Goal: Task Accomplishment & Management: Complete application form

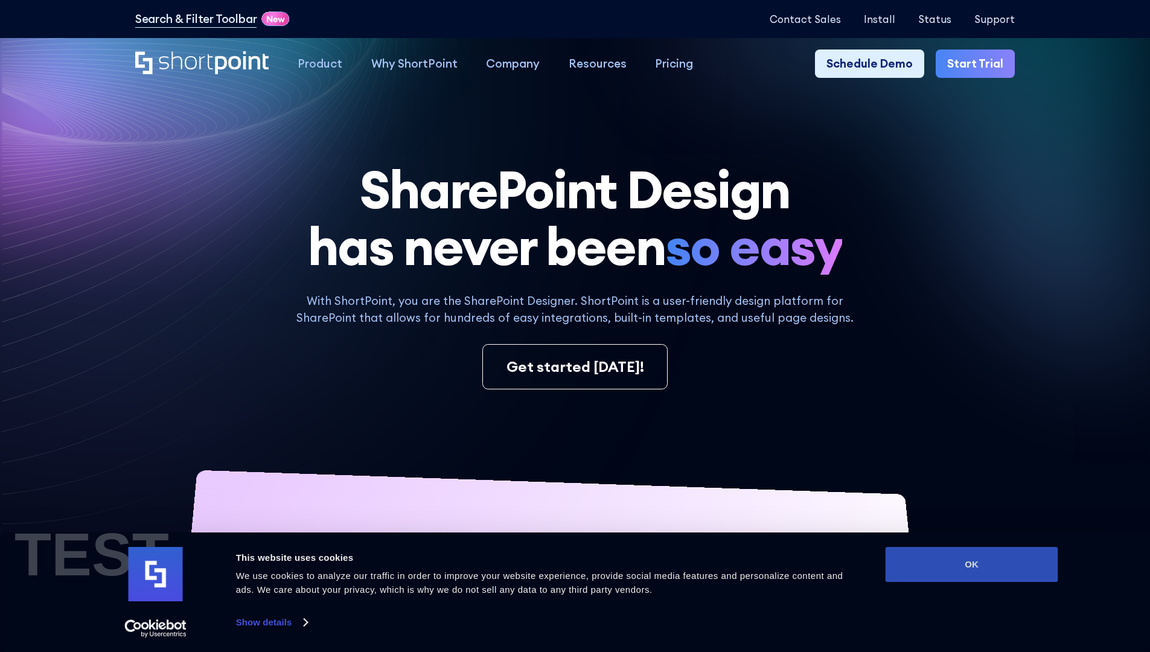
click at [971, 564] on button "OK" at bounding box center [972, 564] width 173 height 35
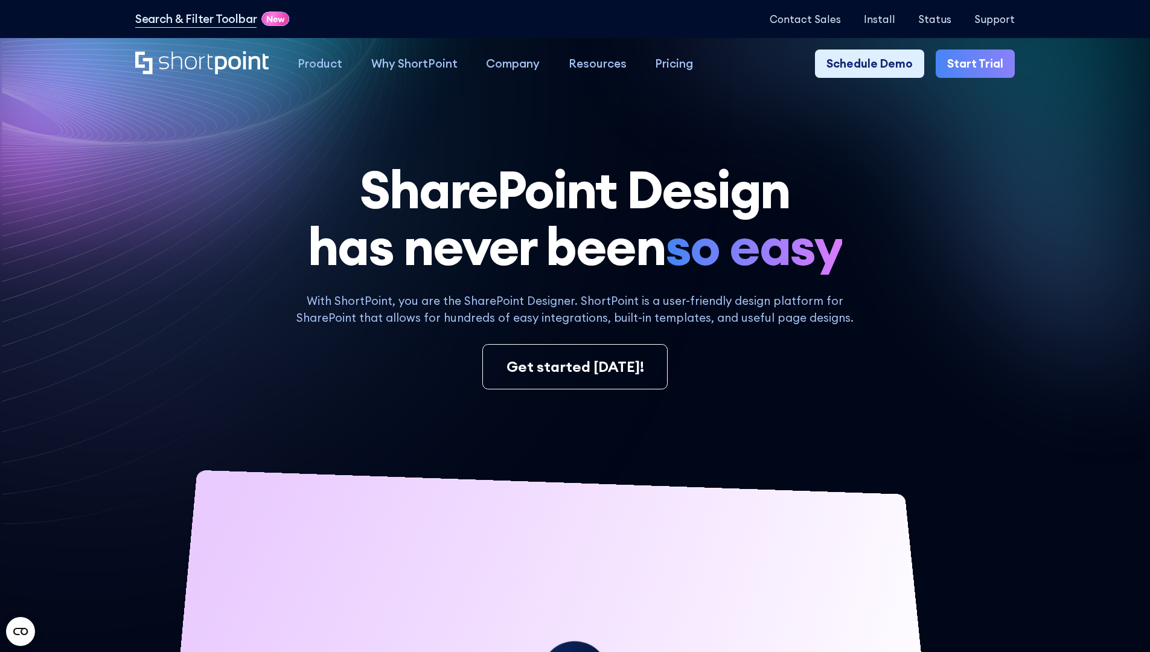
click at [979, 64] on link "Start Trial" at bounding box center [975, 64] width 79 height 29
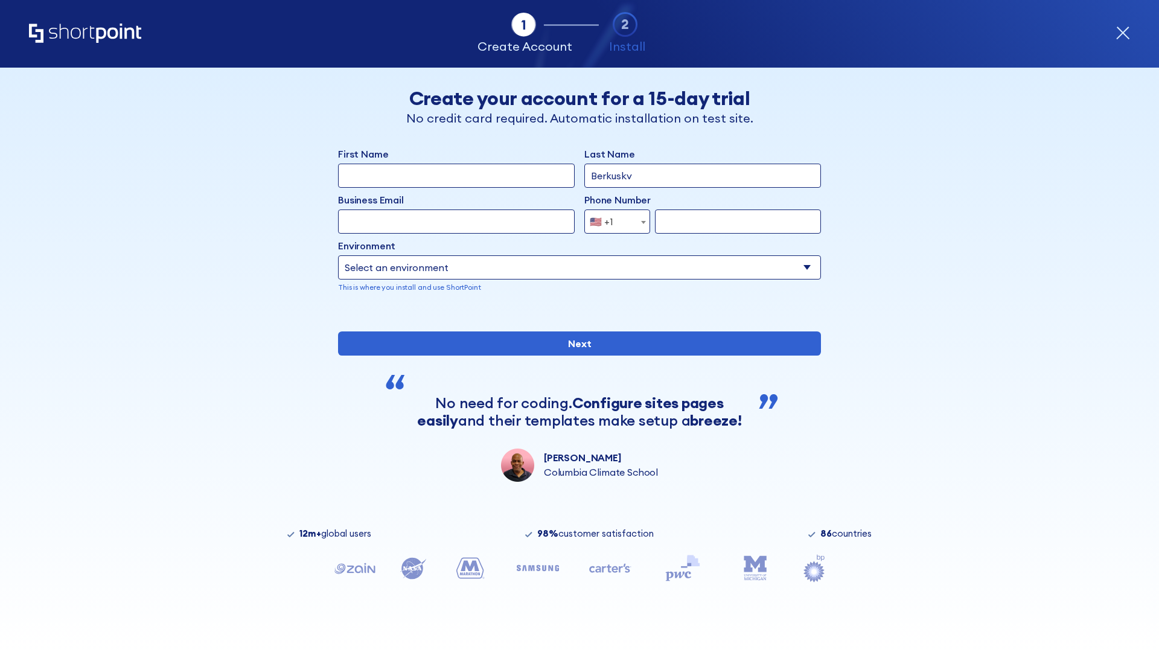
type input "Berkuskv"
type input "[EMAIL_ADDRESS][DOMAIN_NAME]"
type input "2125556789"
select select "Microsoft 365"
type input "2125556789"
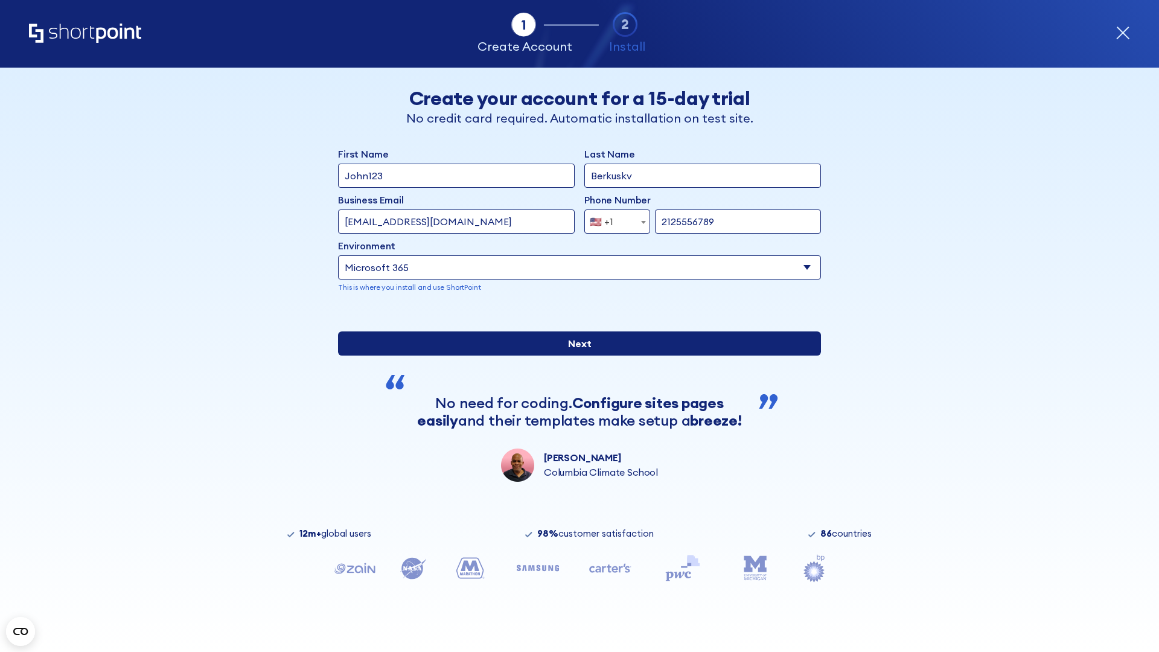
scroll to position [3, 0]
click at [575, 356] on input "Next" at bounding box center [579, 343] width 483 height 24
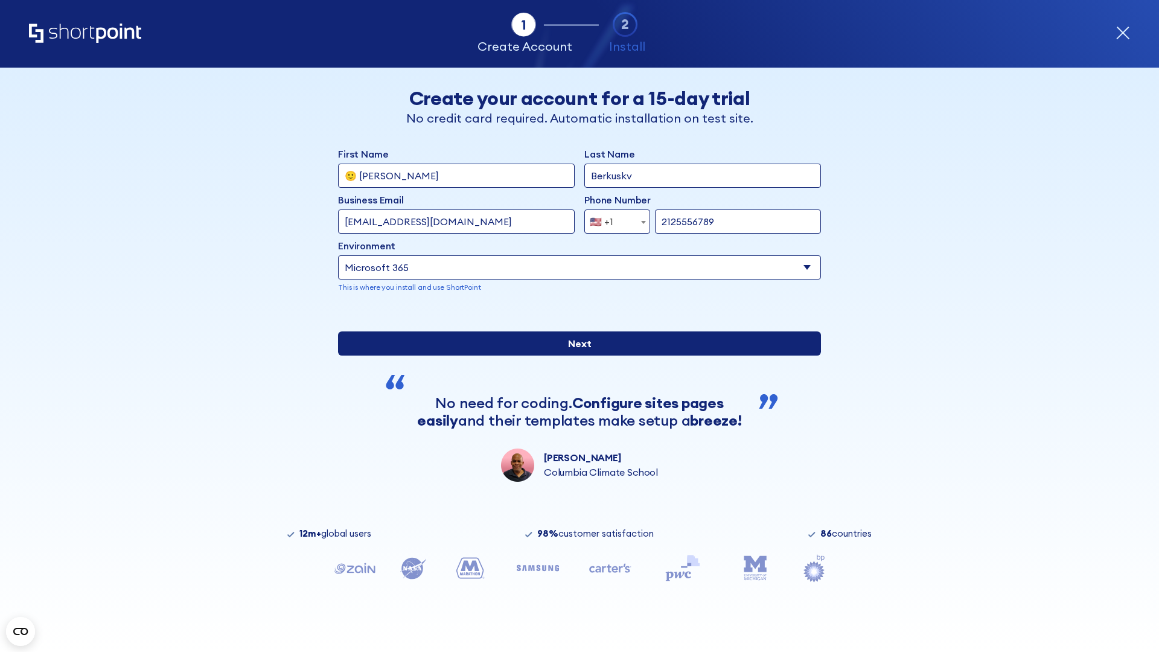
click at [575, 356] on input "Next" at bounding box center [579, 343] width 483 height 24
type input "Archebald"
click at [575, 356] on input "Next" at bounding box center [579, 343] width 483 height 24
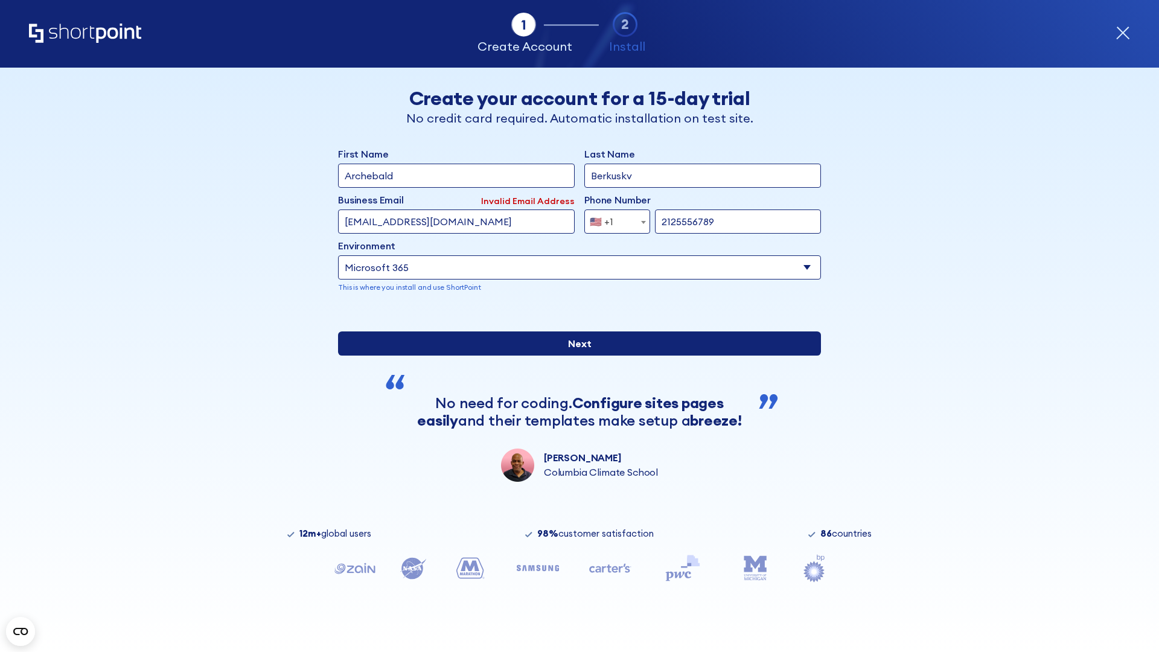
click at [575, 356] on input "Next" at bounding box center [579, 343] width 483 height 24
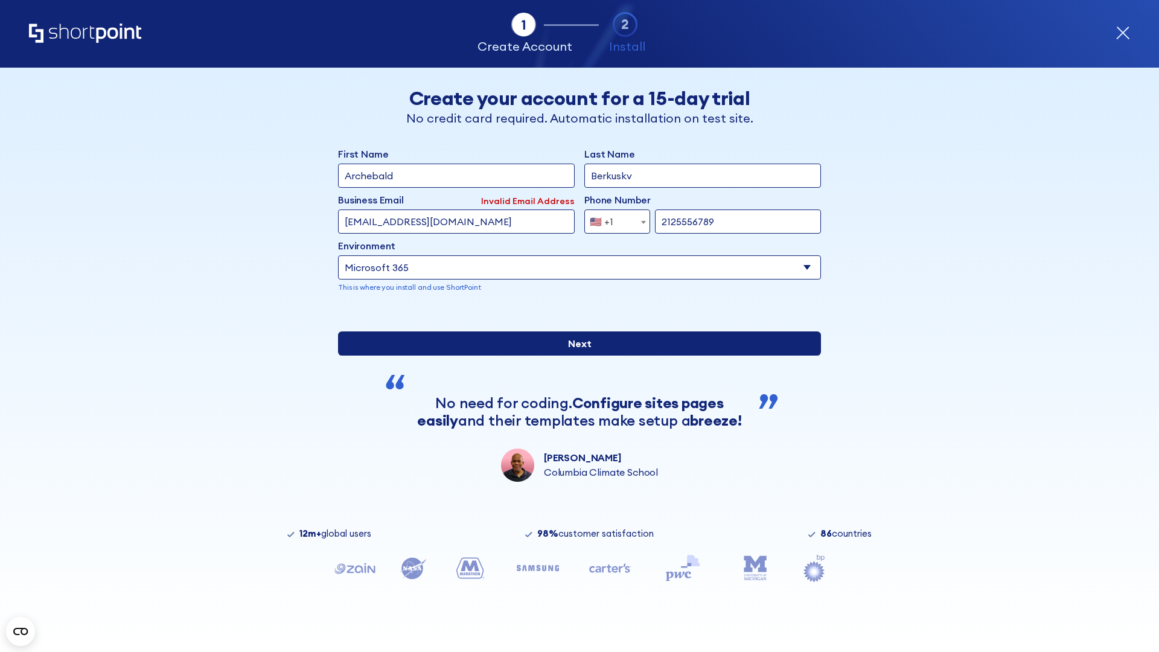
click at [575, 356] on input "Next" at bounding box center [579, 343] width 483 height 24
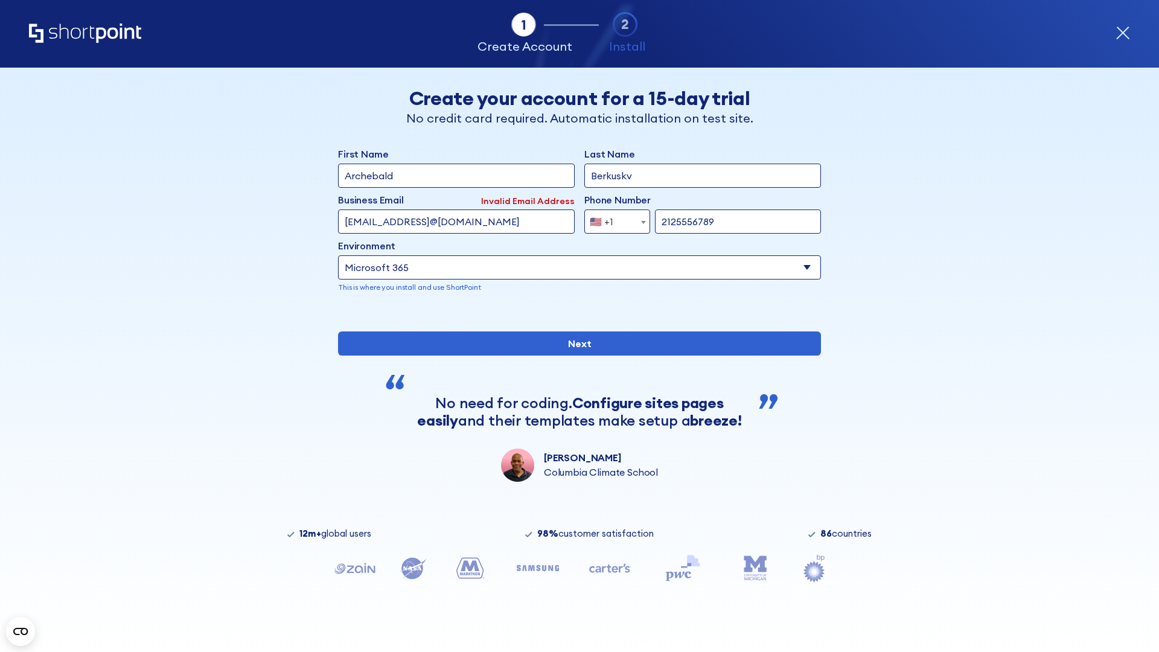
type input "testEmail@protonmail.comtest@shortpoint.com"
click at [613, 219] on span "🇺🇸 +1" at bounding box center [605, 221] width 40 height 24
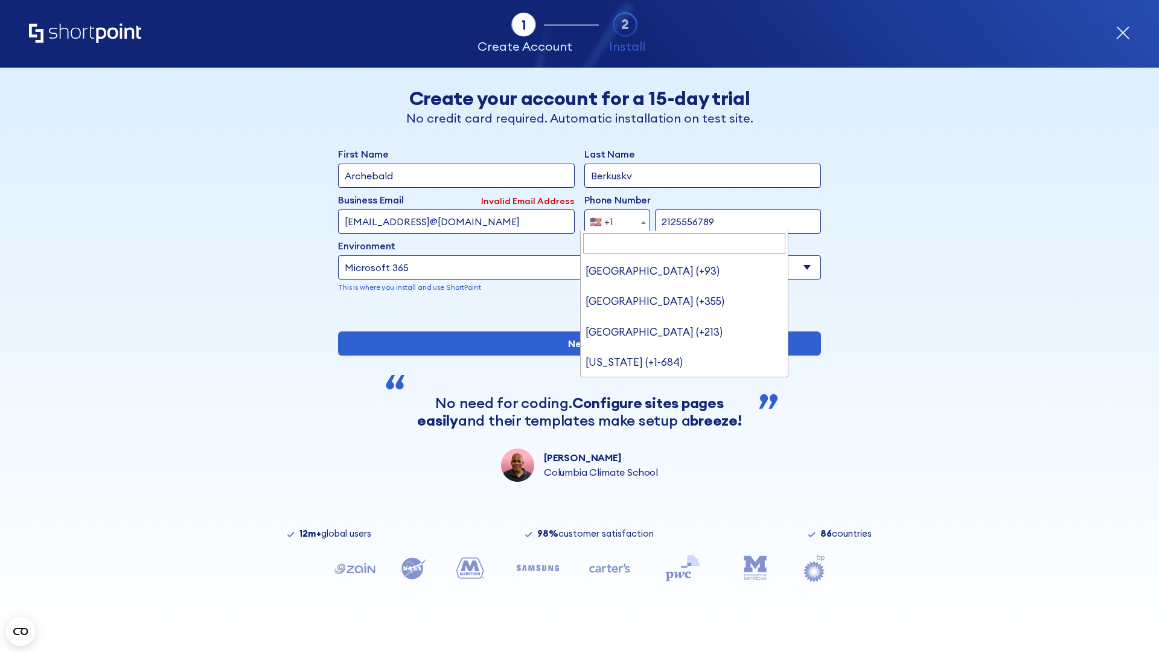
type input "[GEOGRAPHIC_DATA] (+966)"
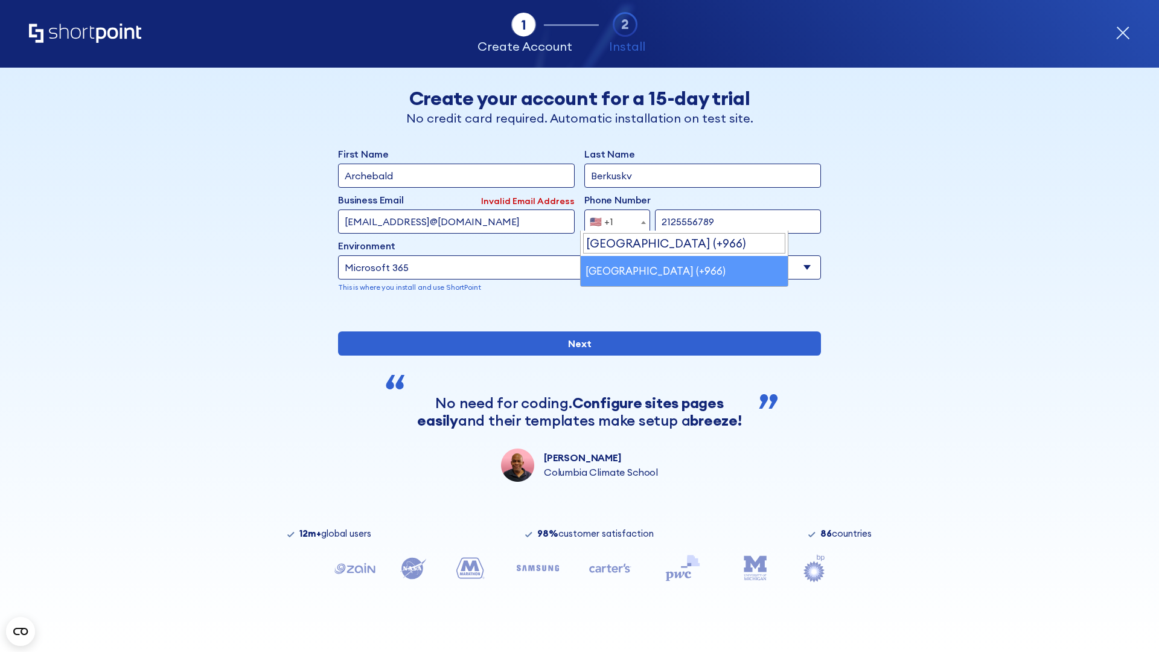
select select "+966"
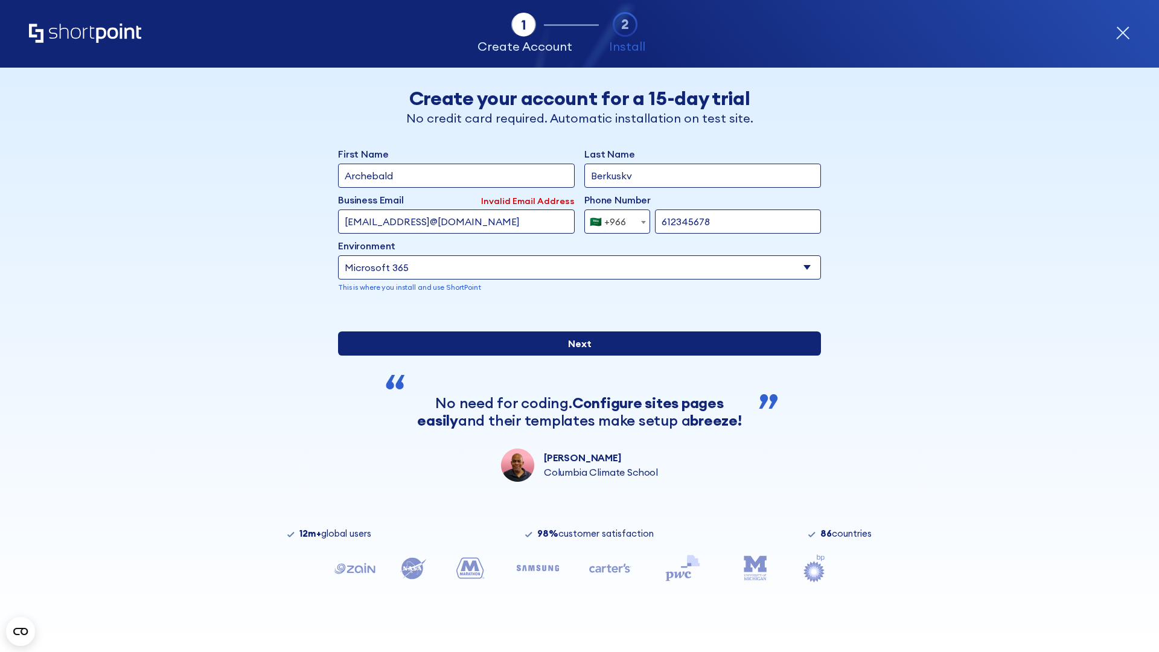
type input "612345678"
click at [575, 356] on input "Next" at bounding box center [579, 343] width 483 height 24
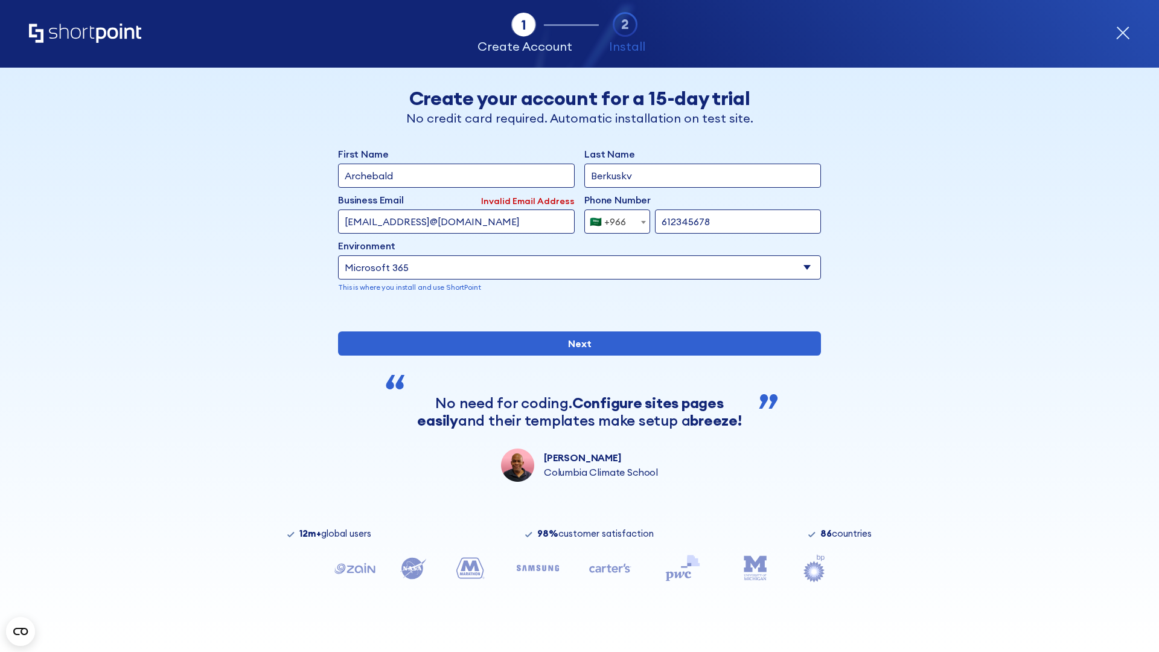
click at [613, 219] on div "🇸🇦 +966" at bounding box center [608, 221] width 36 height 24
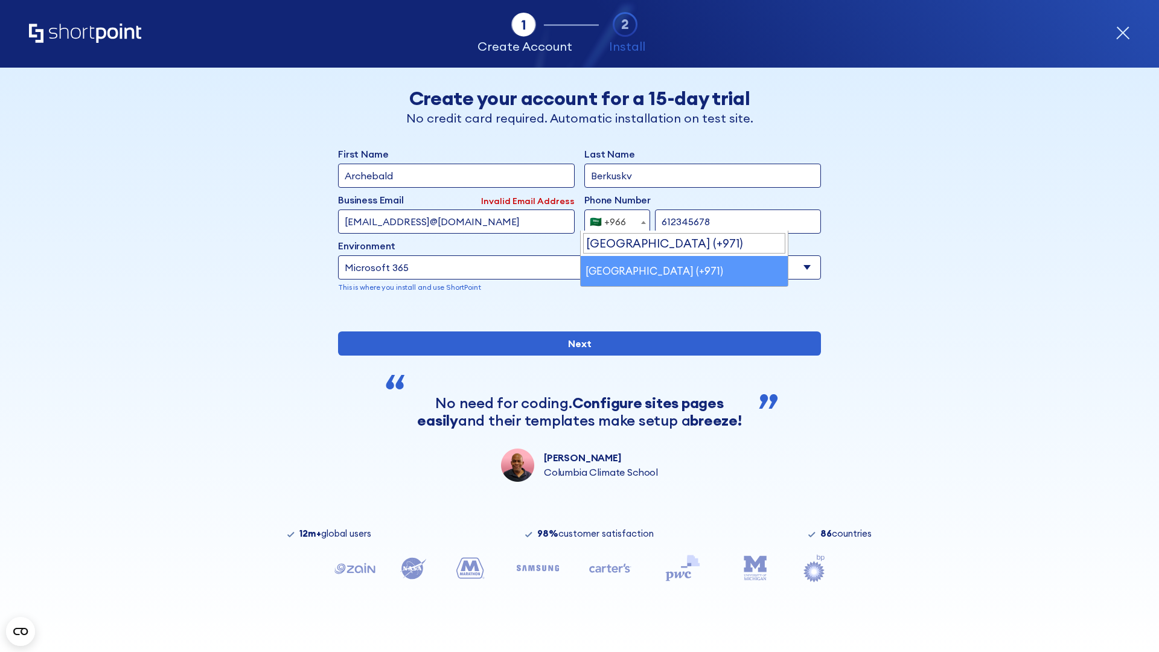
select select "+971"
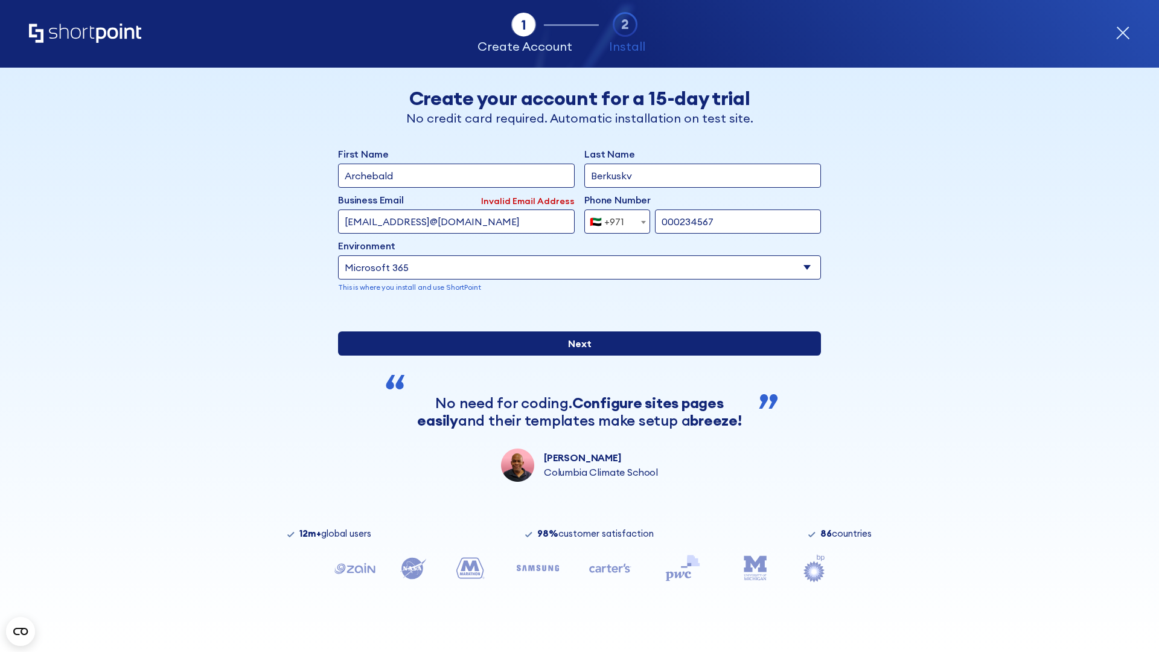
type input "000234567"
click at [575, 356] on input "Next" at bounding box center [579, 343] width 483 height 24
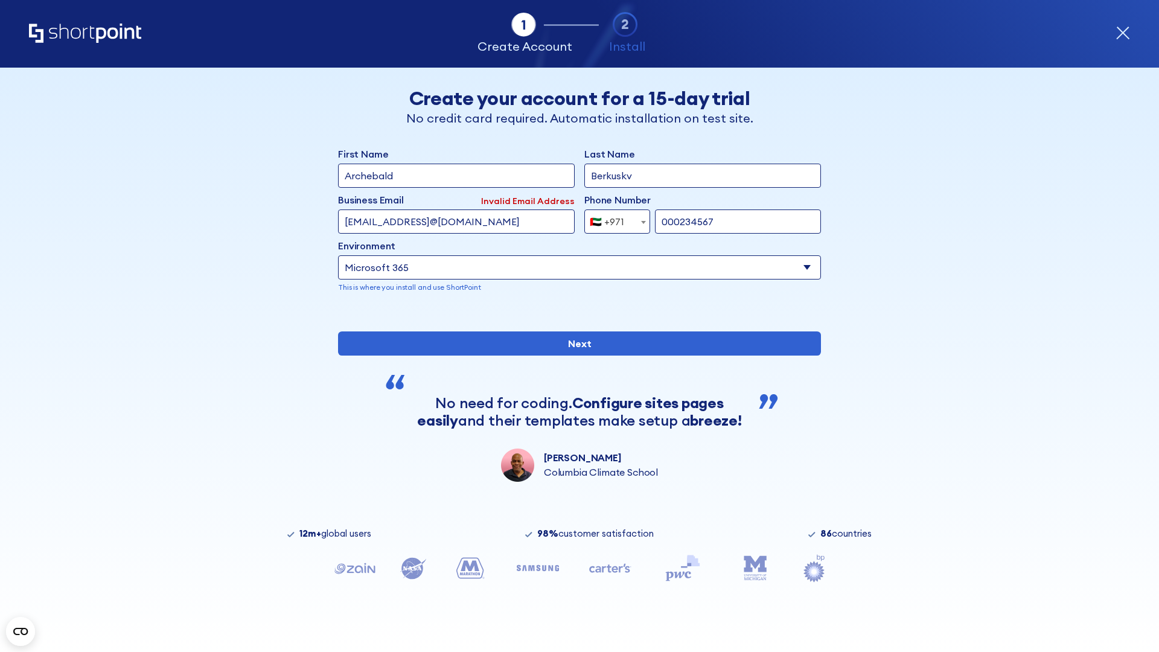
click at [613, 219] on div "🇦🇪 +971" at bounding box center [607, 221] width 34 height 24
select select "+44"
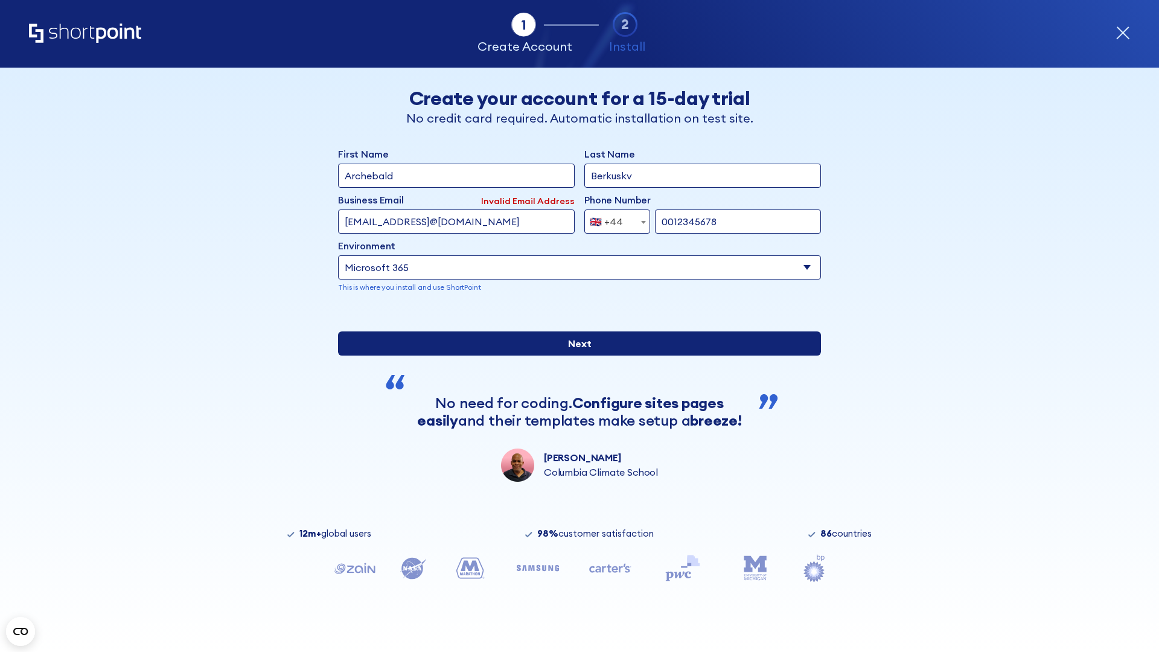
type input "0012345678"
click at [575, 356] on input "Next" at bounding box center [579, 343] width 483 height 24
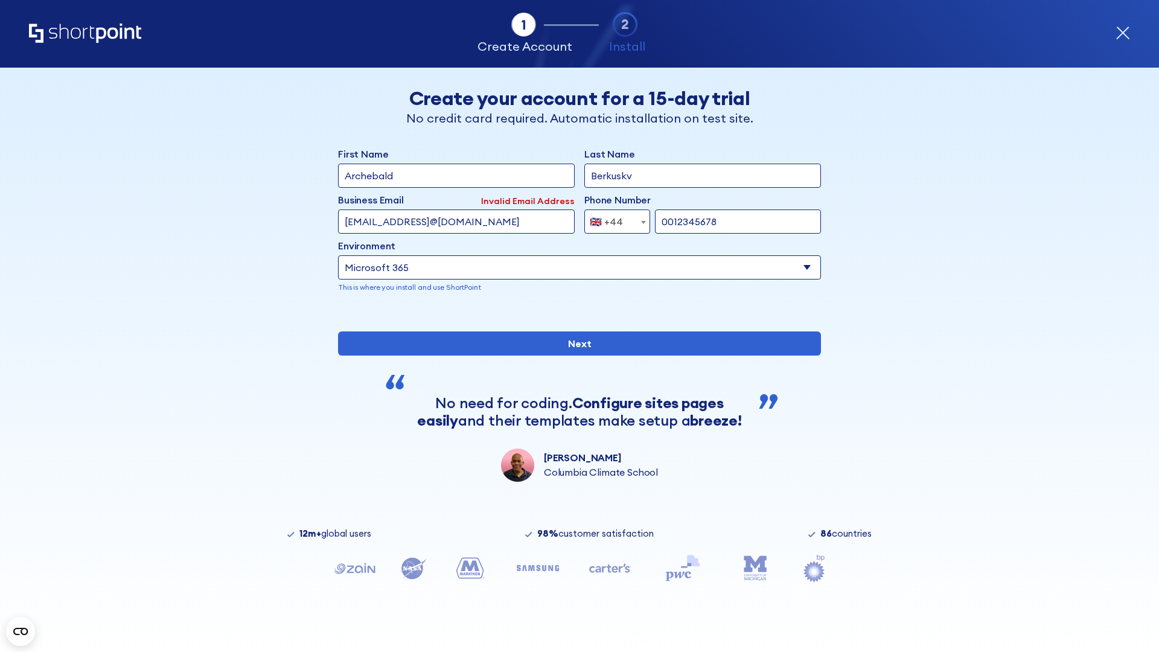
click at [613, 219] on div "🇬🇧 +44" at bounding box center [606, 221] width 33 height 24
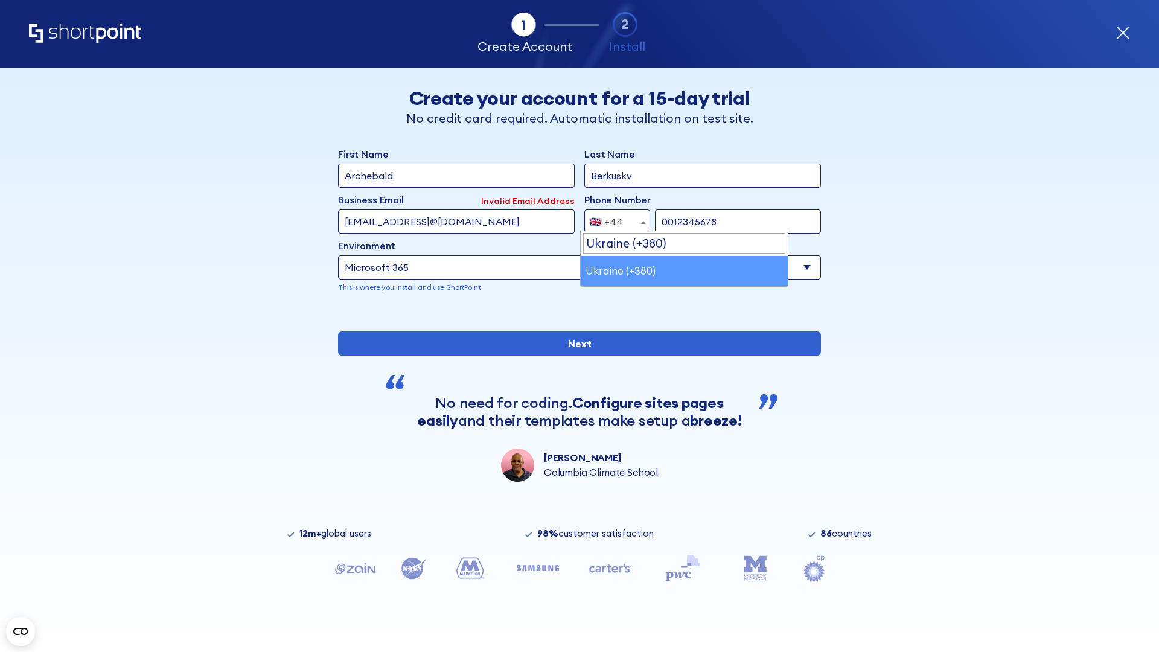
select select "+380"
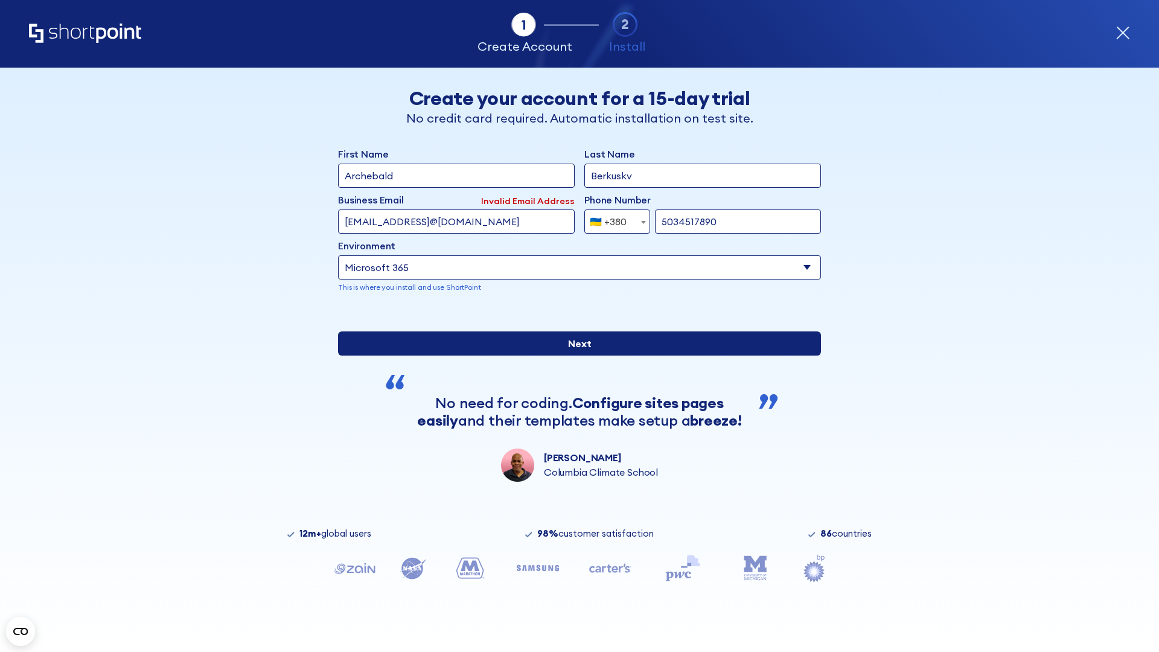
type input "5034517890"
click at [575, 356] on input "Next" at bounding box center [579, 343] width 483 height 24
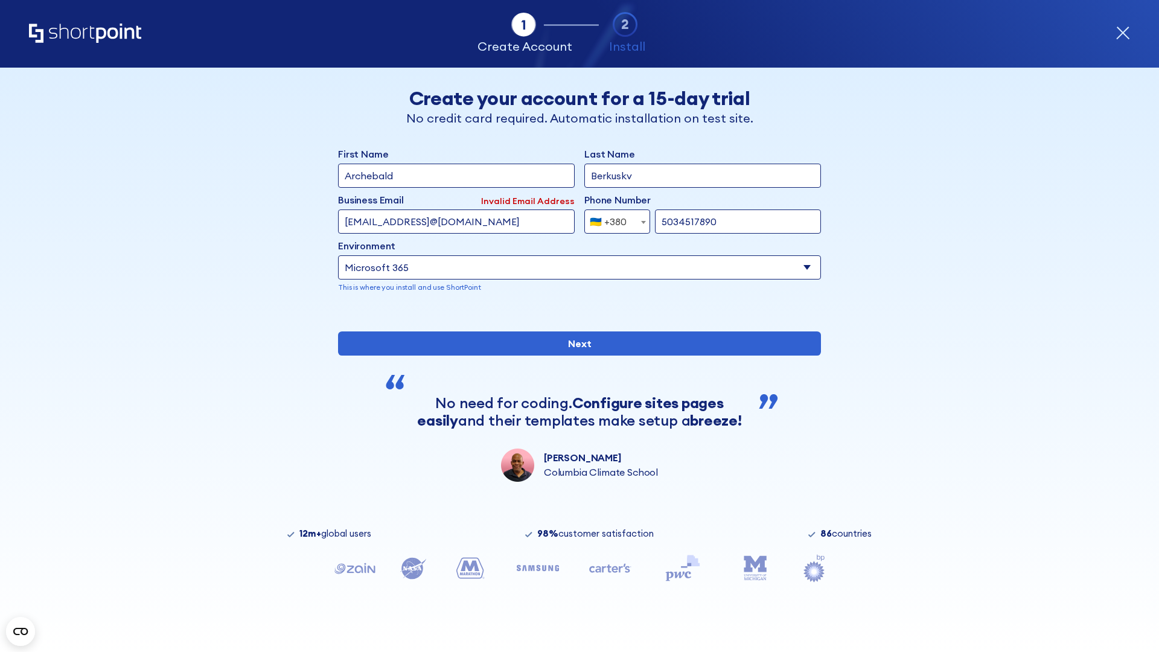
click at [613, 219] on div "🇺🇦 +380" at bounding box center [608, 221] width 37 height 24
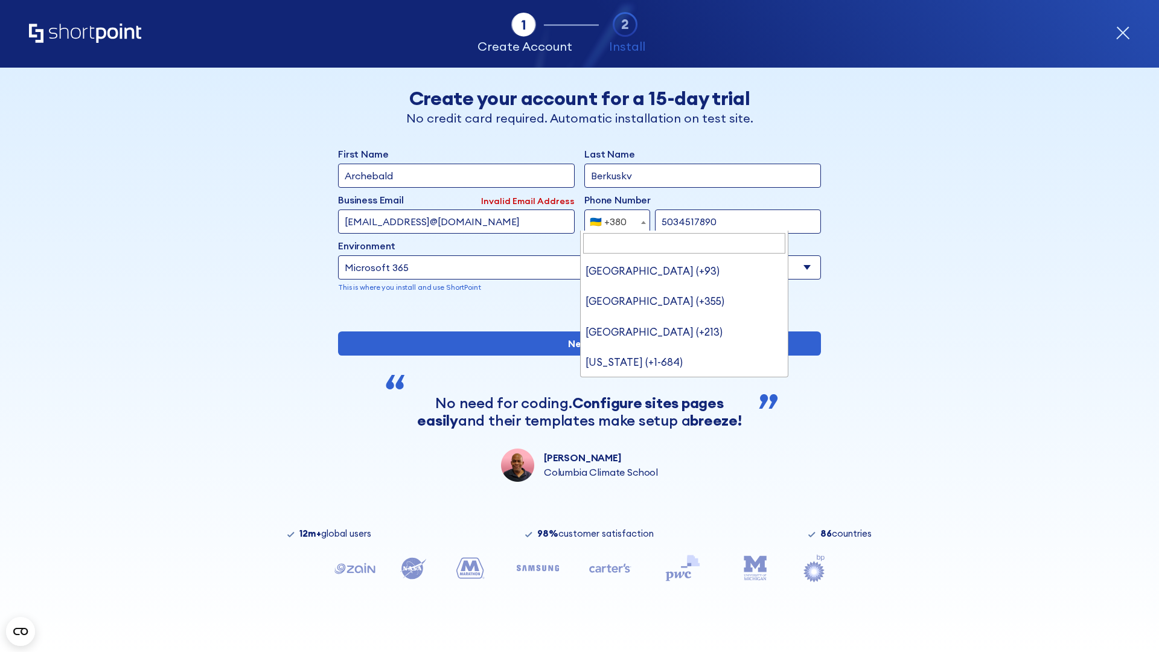
type input "United States (+1)"
select select "+1"
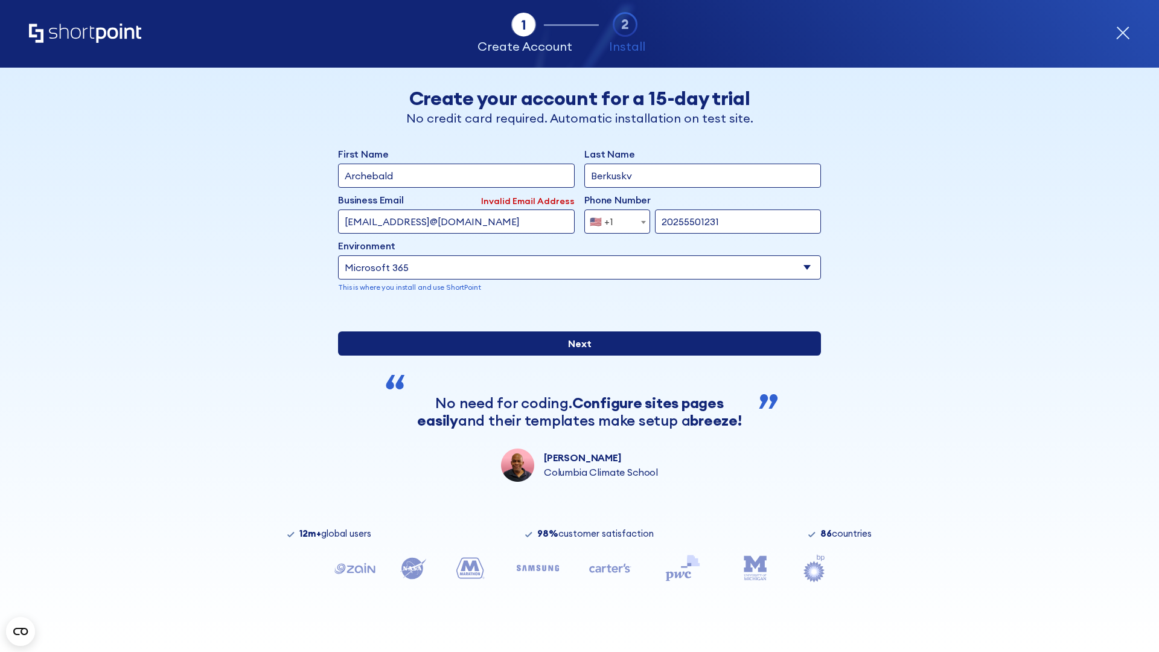
type input "20255501231"
click at [575, 356] on input "Next" at bounding box center [579, 343] width 483 height 24
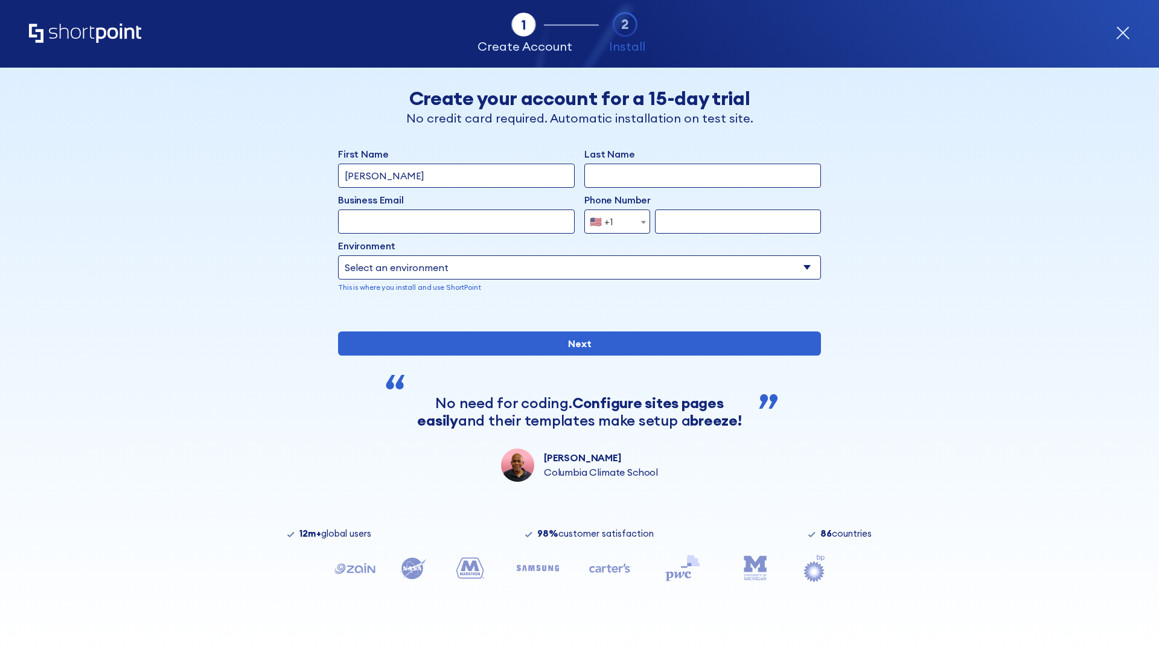
type input "Mary-Jane"
type input "Berkuskv"
type input "john@company.com"
click at [613, 222] on span "🇺🇸 +1" at bounding box center [605, 221] width 40 height 24
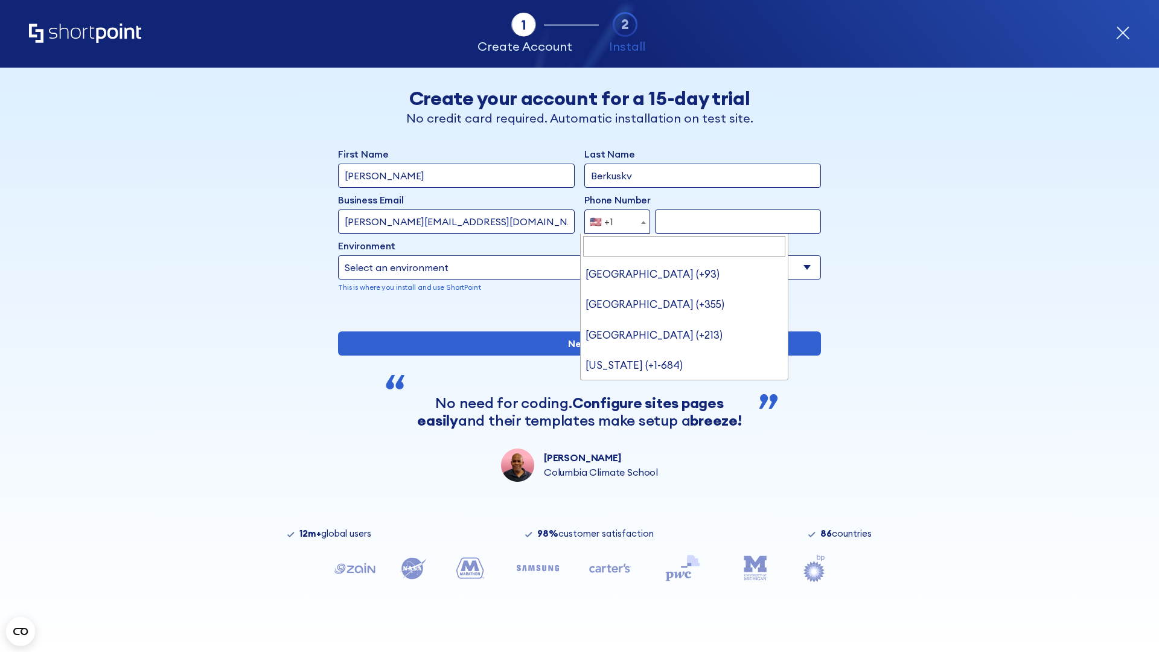
type input "[GEOGRAPHIC_DATA] (+966)"
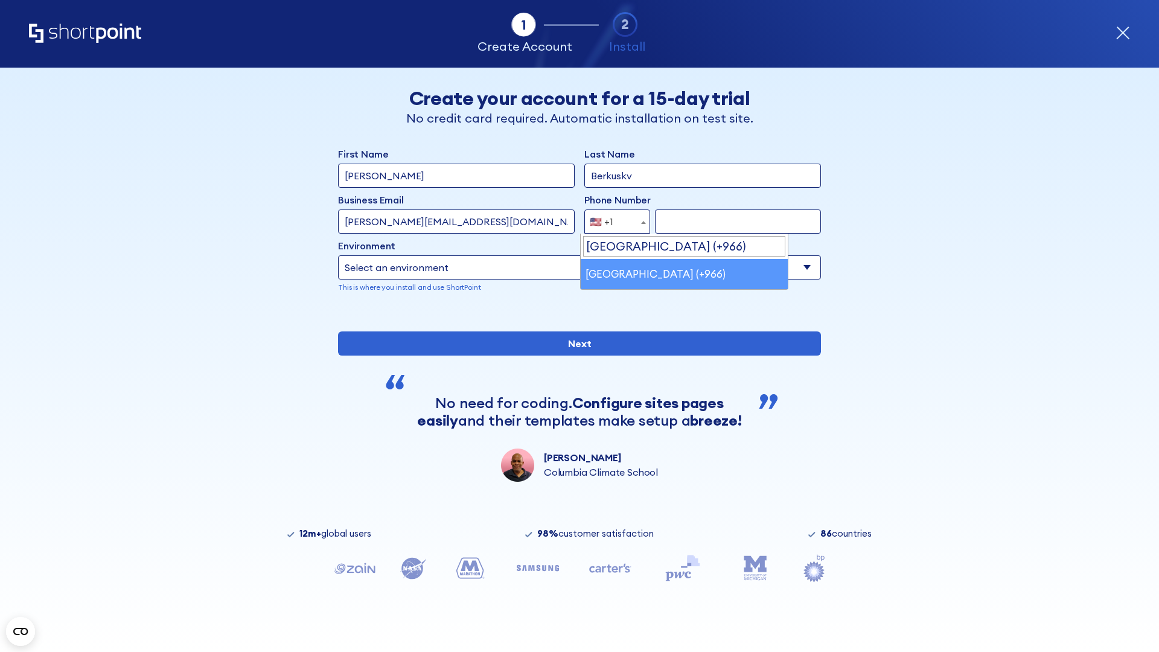
select select "+966"
type input "512345678"
select select "Microsoft 365"
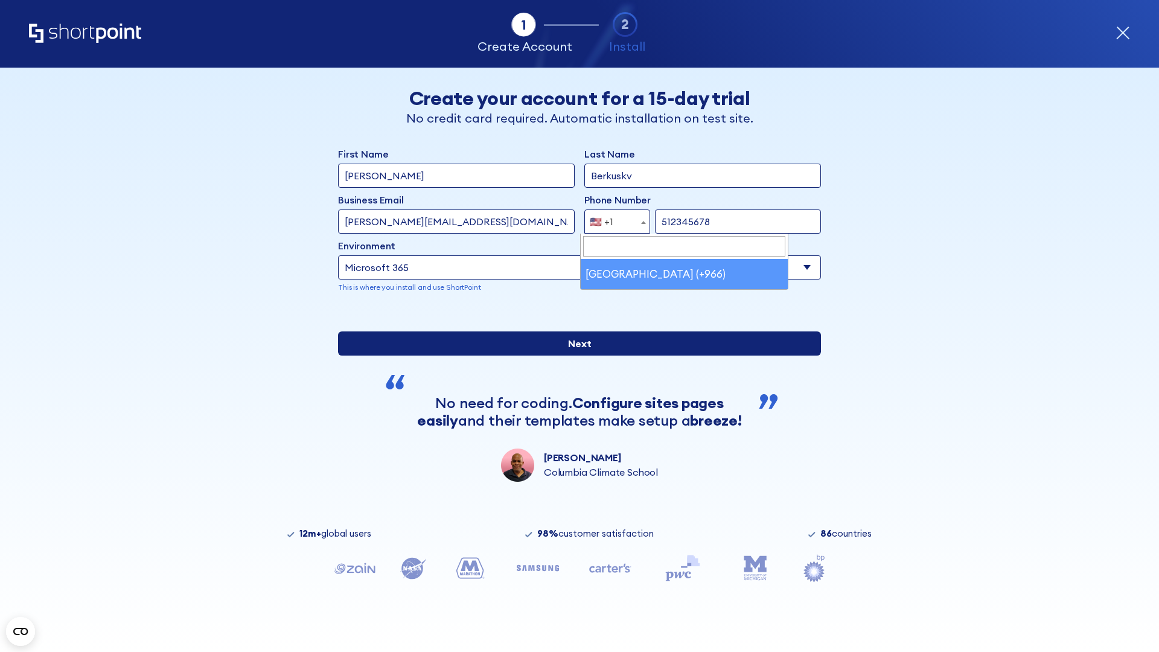
type input "512345678"
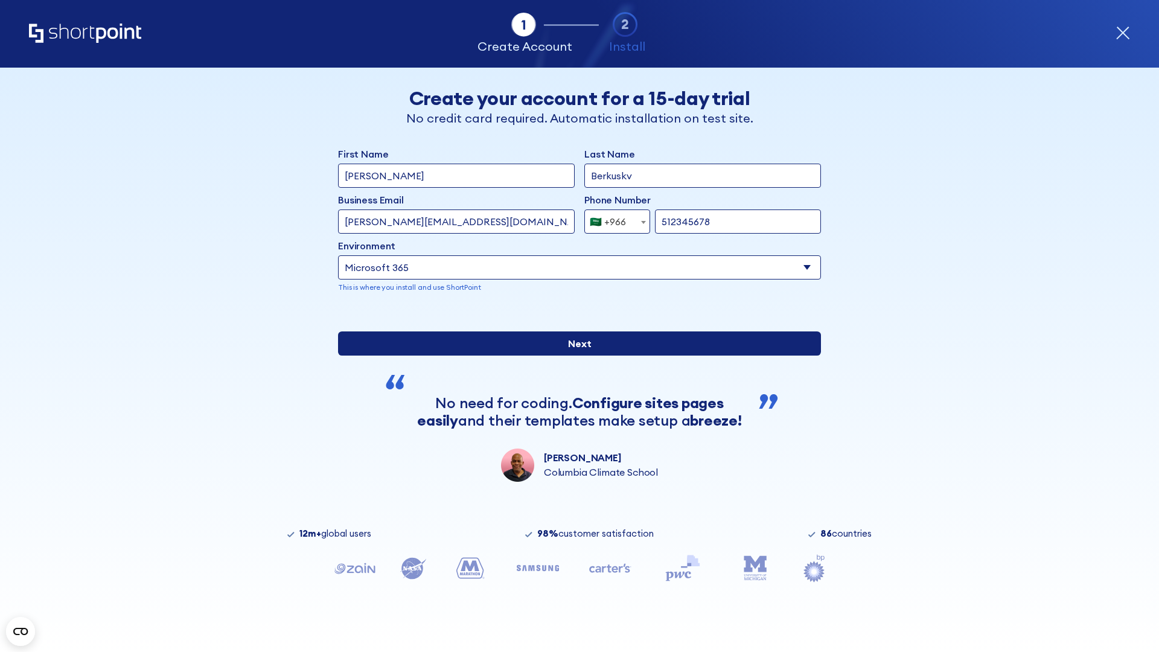
click at [575, 356] on input "Next" at bounding box center [579, 343] width 483 height 24
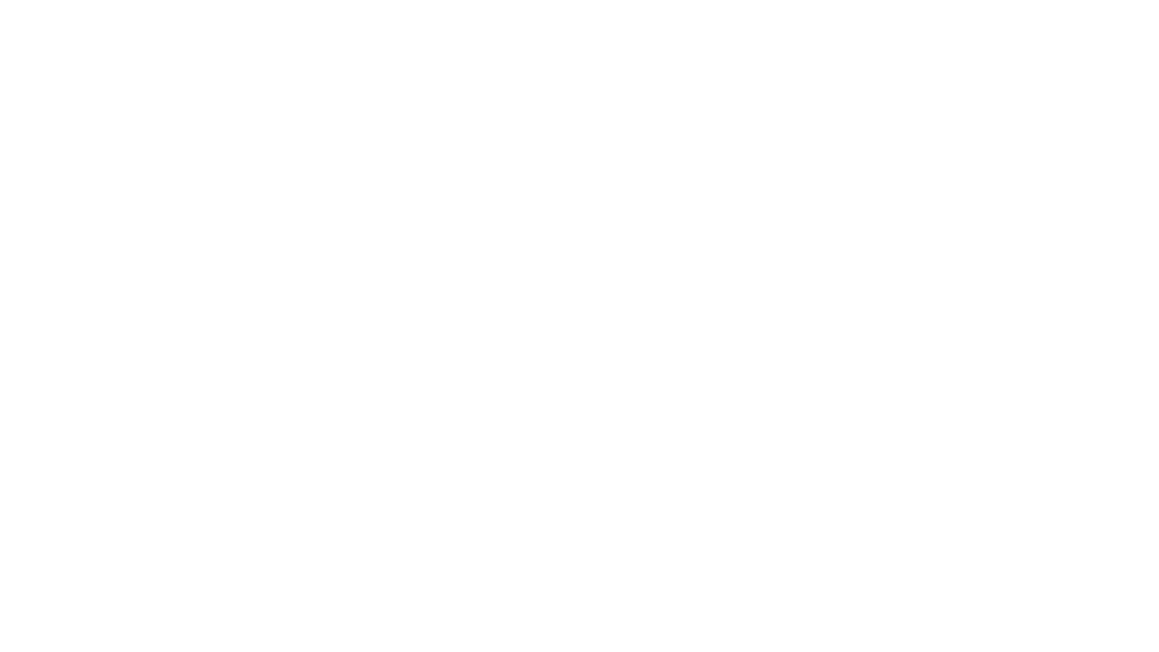
select select "+966"
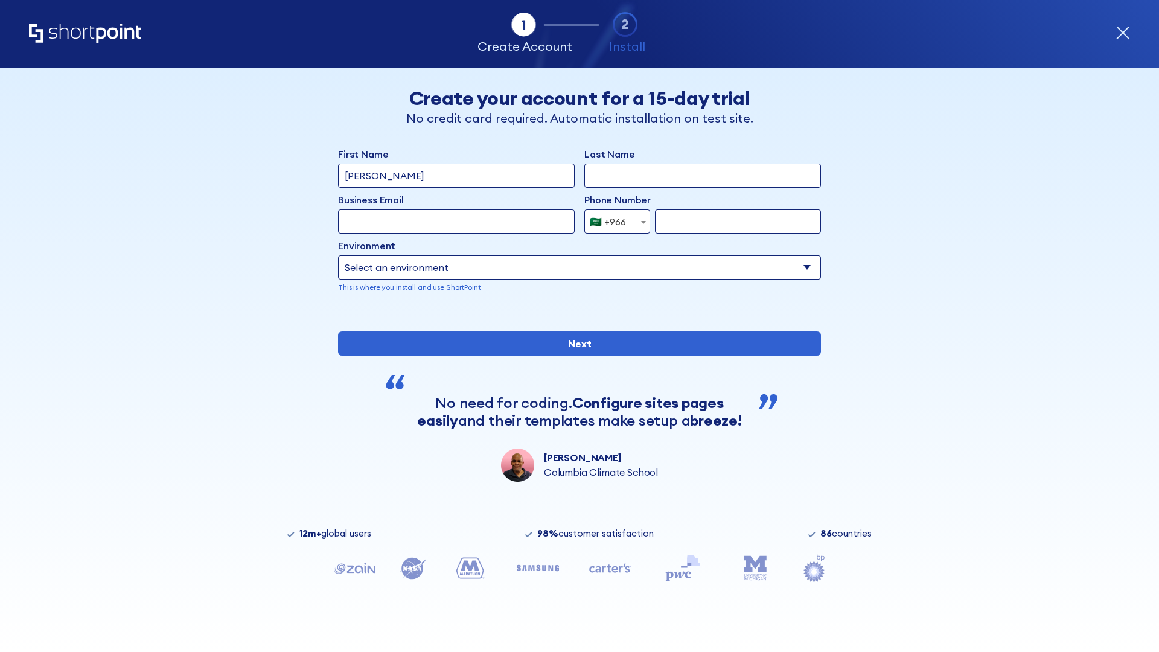
type input "D'Souza"
type input "Berkuskv"
type input "hr@mybusiness.org"
click at [613, 222] on div "🇸🇦 +966" at bounding box center [608, 221] width 36 height 24
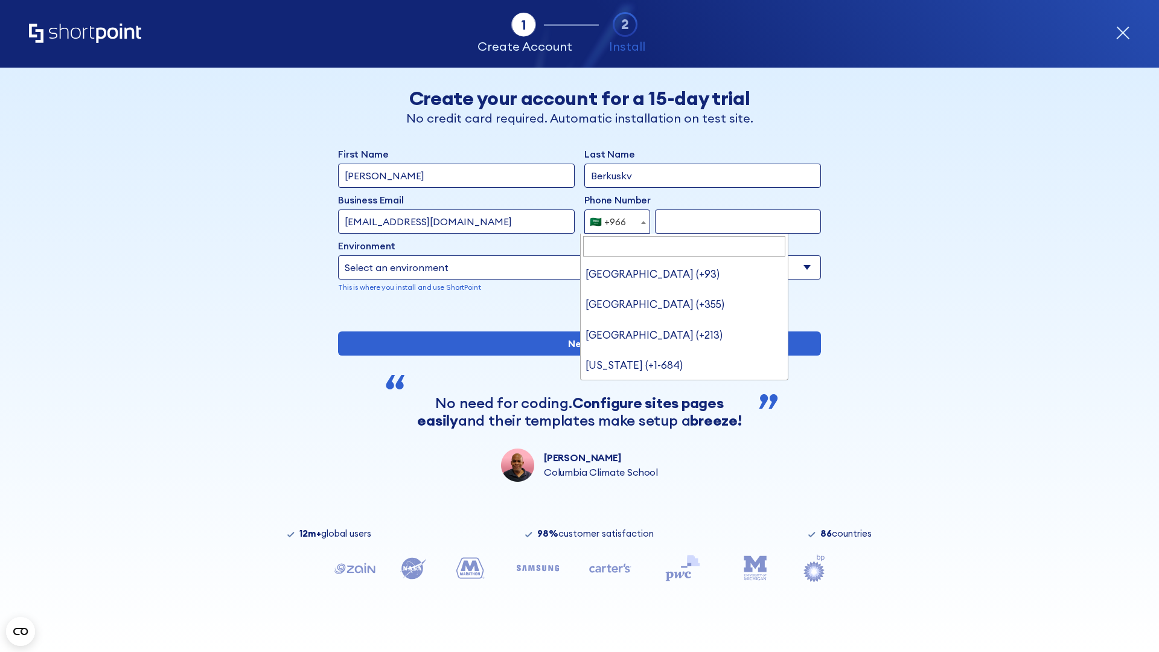
type input "[GEOGRAPHIC_DATA] (+971)"
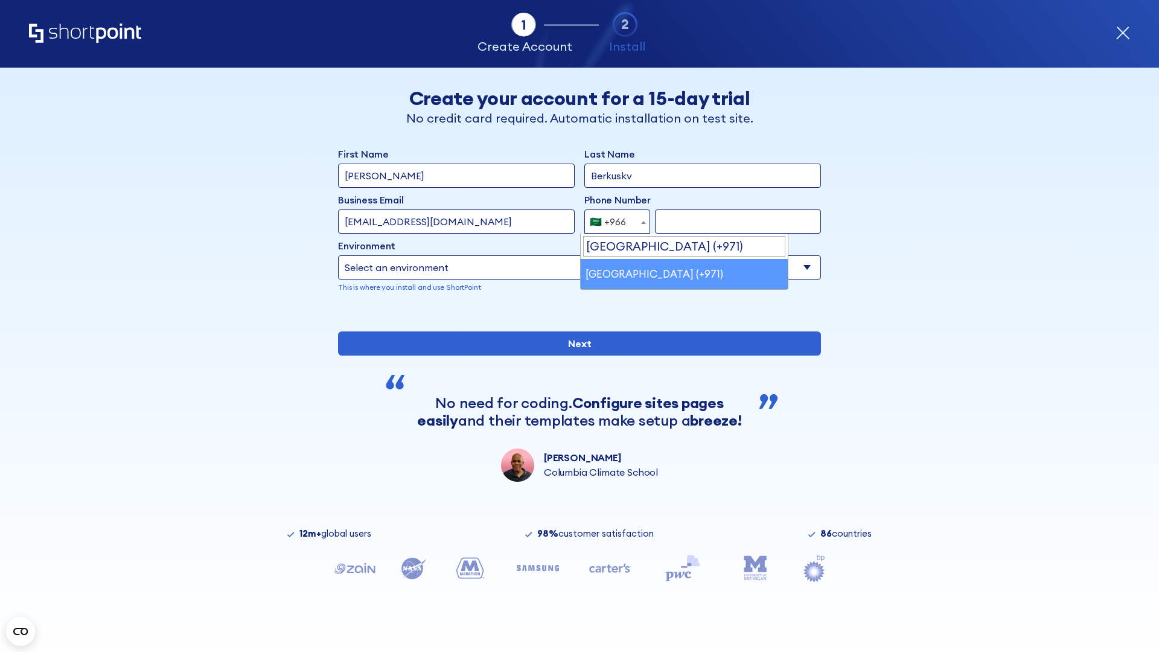
select select "+971"
type input "501234567"
select select "Microsoft 365"
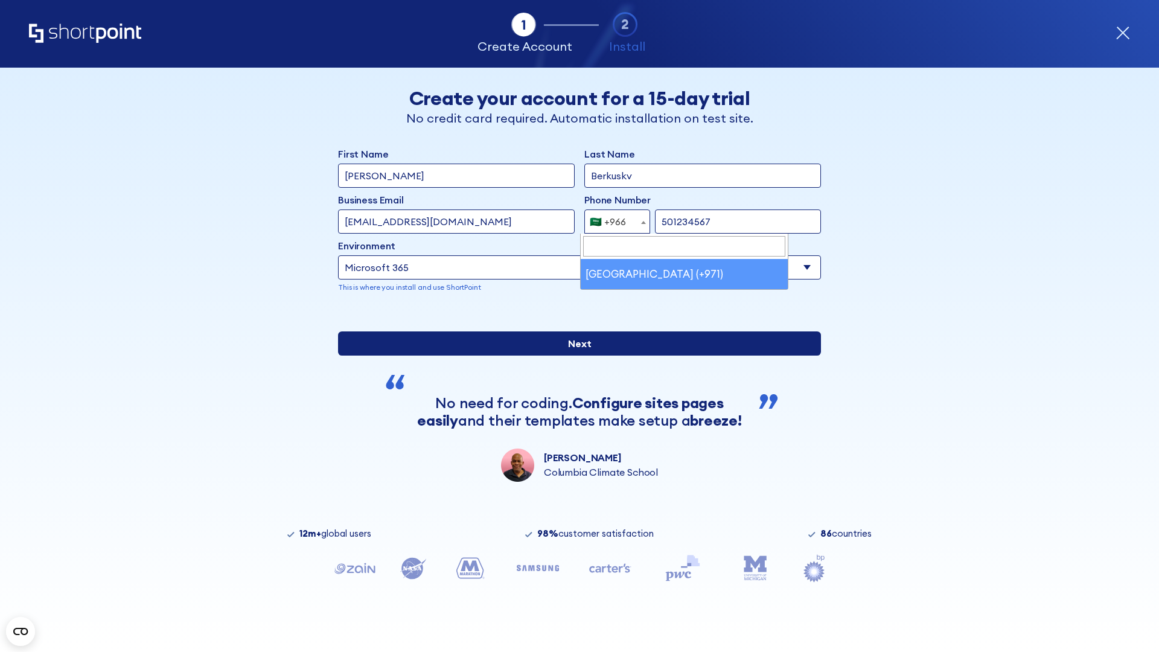
type input "501234567"
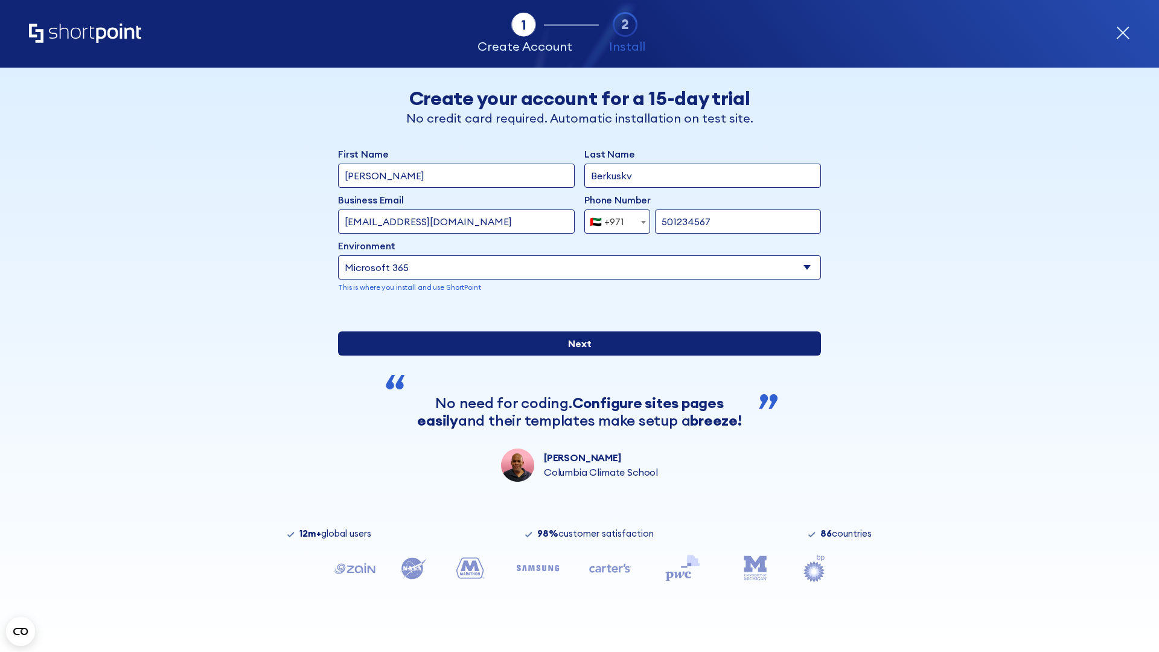
click at [575, 356] on input "Next" at bounding box center [579, 343] width 483 height 24
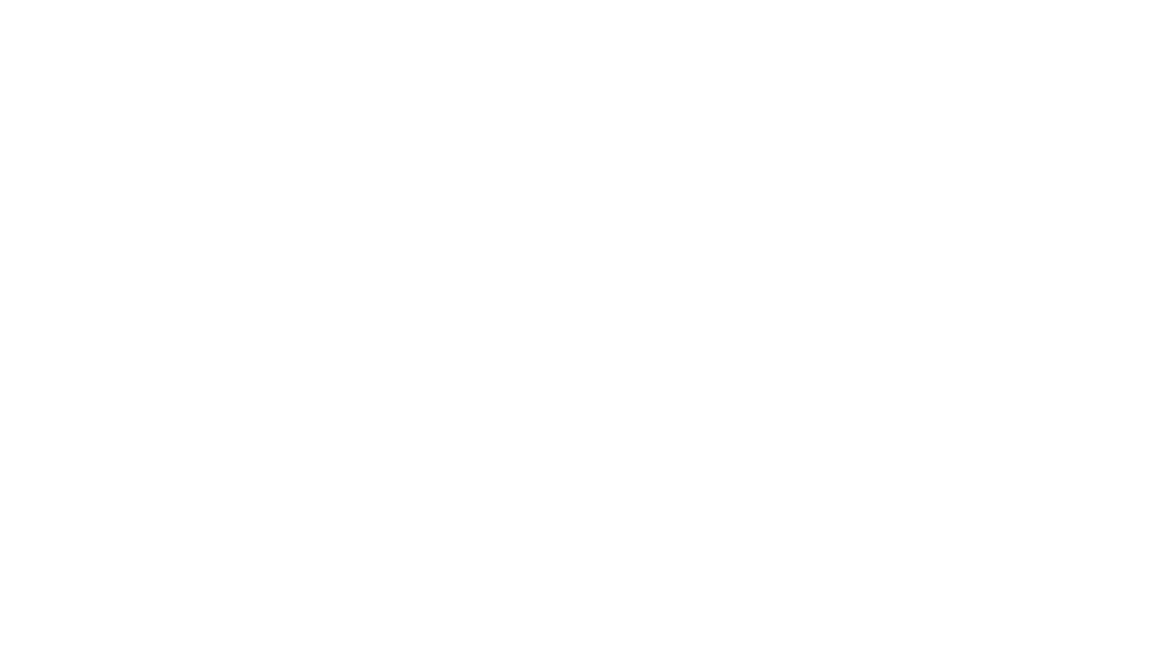
select select "+971"
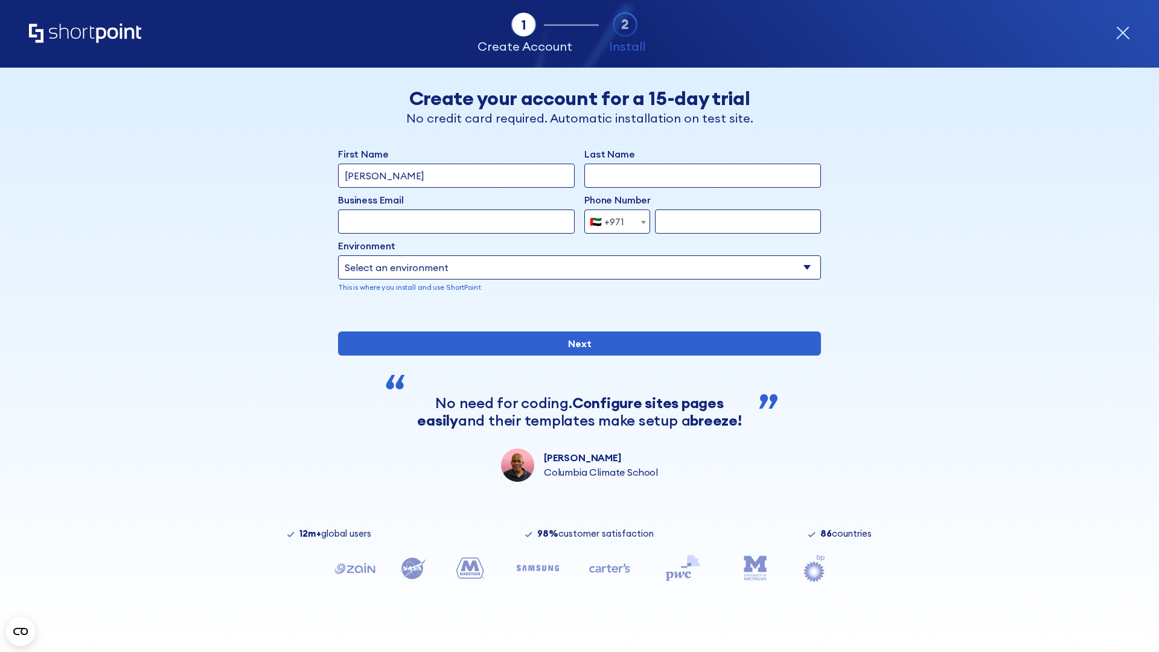
type input "Van der Meer"
type input "Berkuskv"
type input "support@university.edu"
click at [613, 222] on div "🇦🇪 +971" at bounding box center [607, 221] width 34 height 24
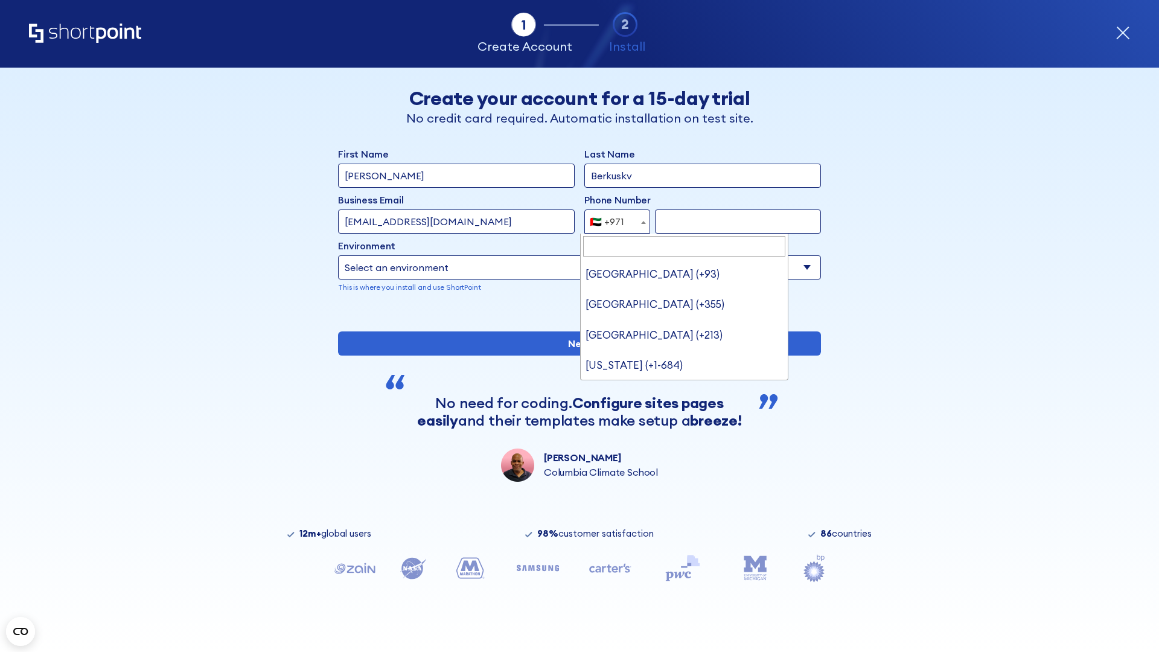
type input "[GEOGRAPHIC_DATA] (+44)"
select select "+44"
type input "7912345678"
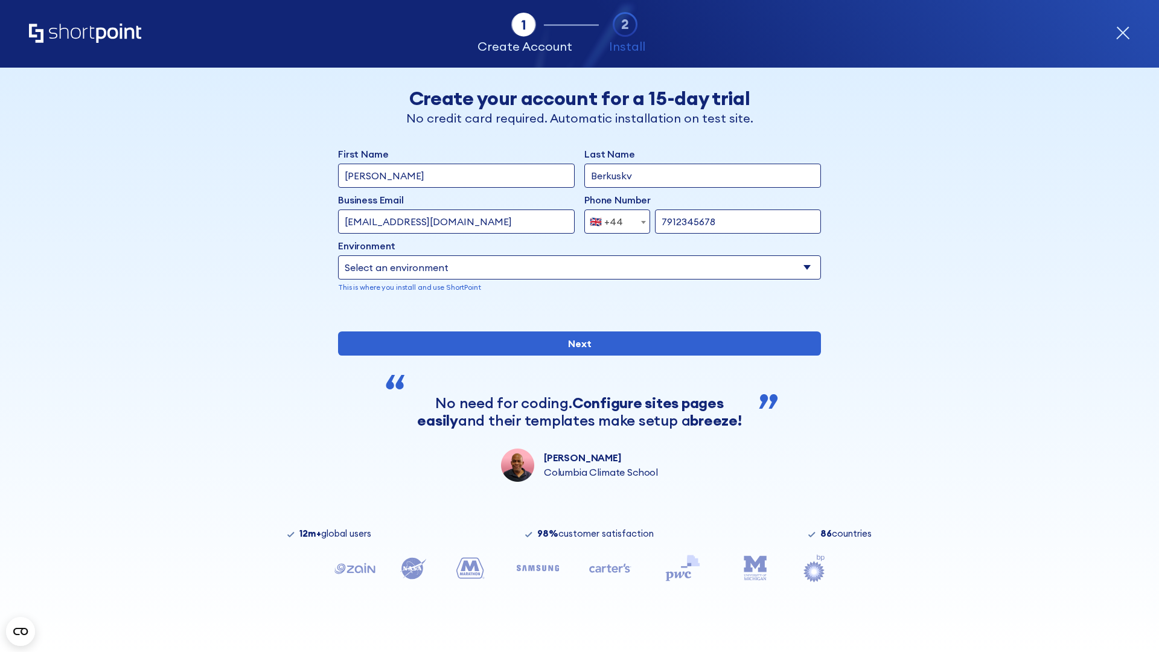
select select "Microsoft 365"
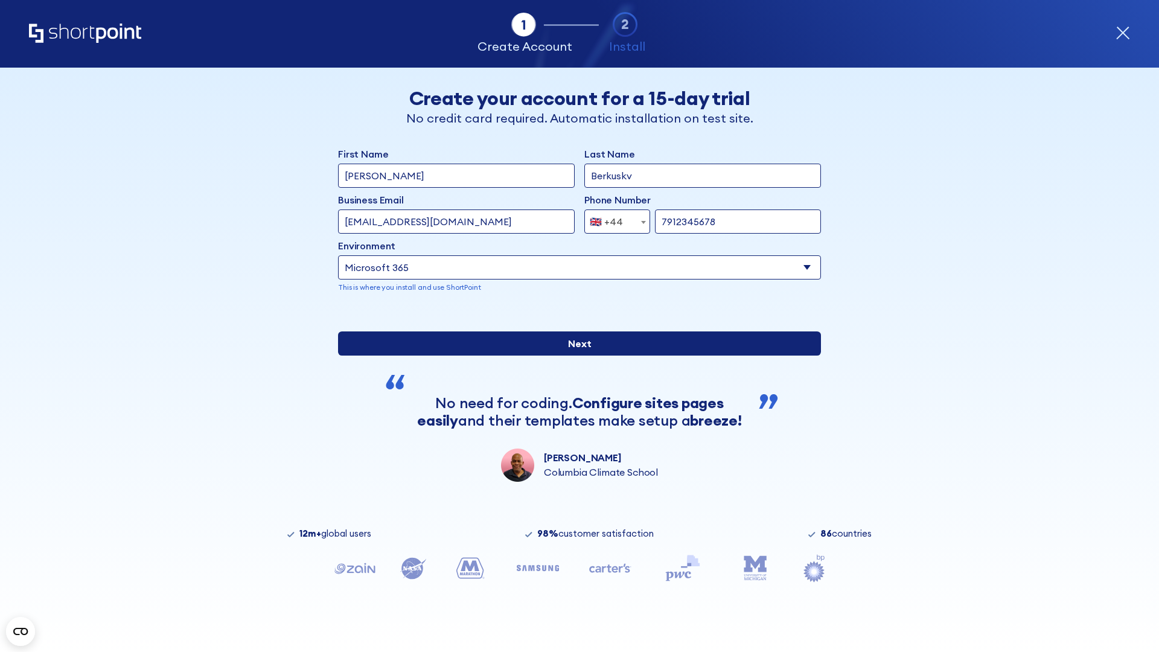
type input "7912345678"
click at [575, 356] on input "Next" at bounding box center [579, 343] width 483 height 24
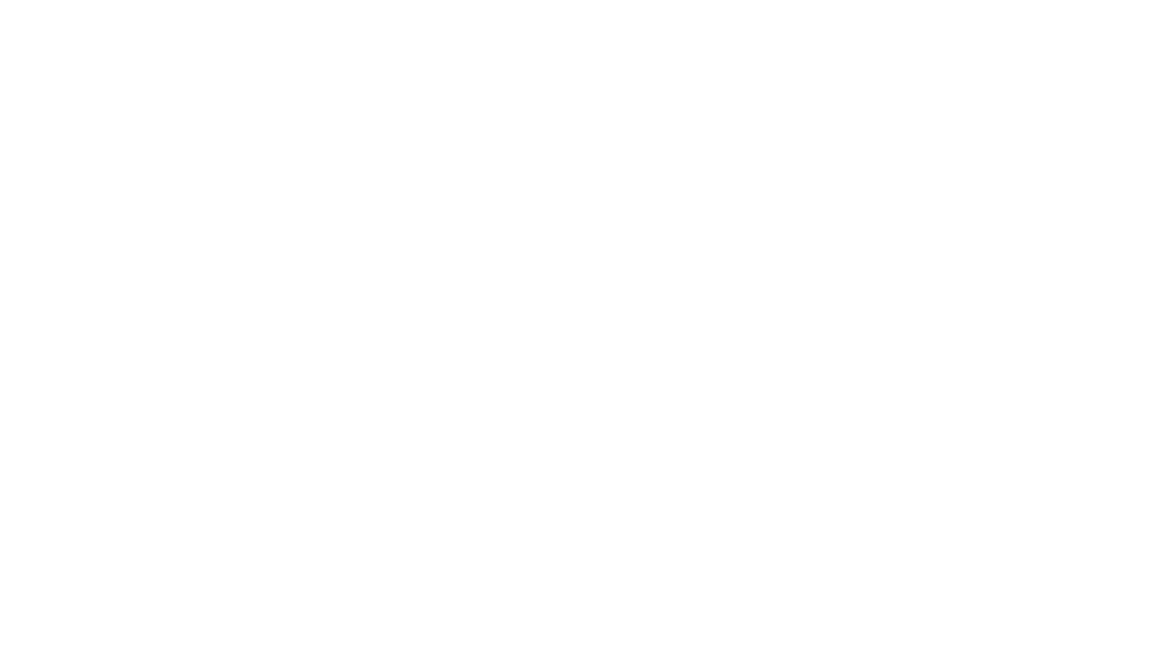
select select "+44"
type input "[PERSON_NAME]"
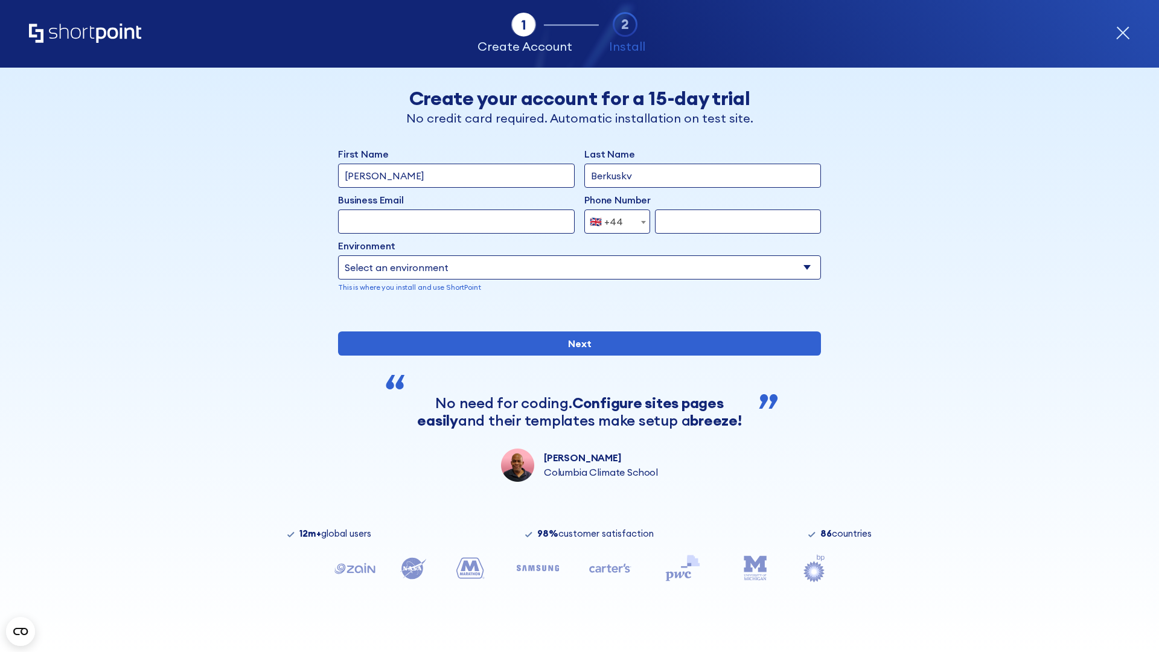
type input "Berkuskv"
type input "[EMAIL_ADDRESS][DOMAIN_NAME]"
click at [613, 222] on div "🇬🇧 +44" at bounding box center [606, 221] width 33 height 24
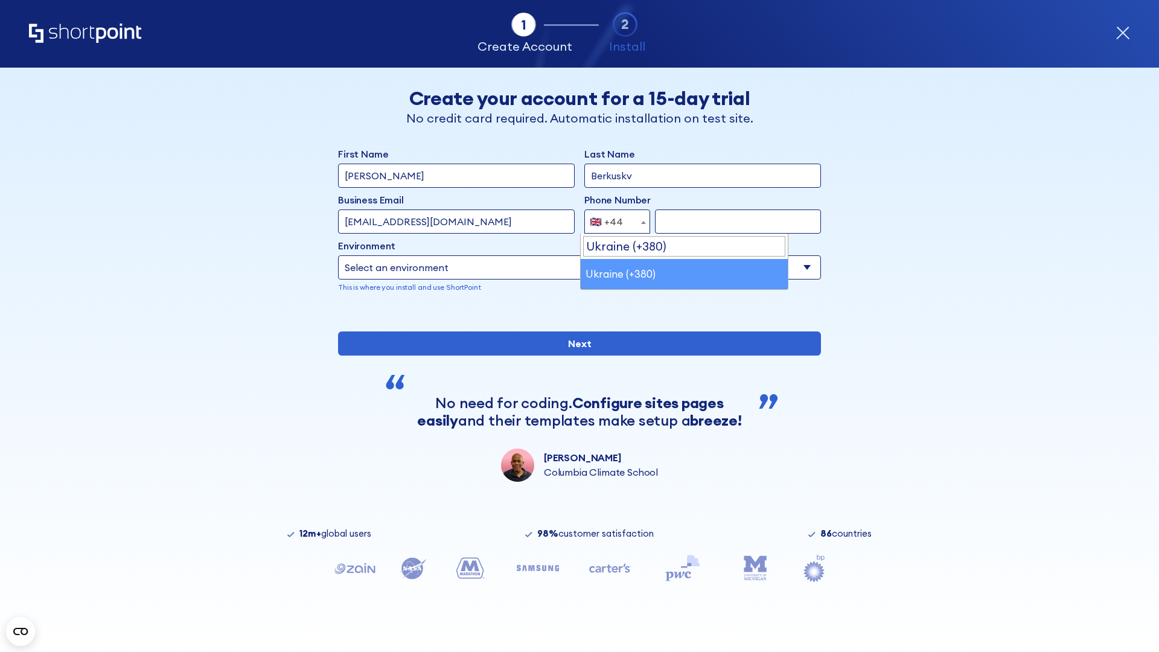
select select "+380"
type input "663451789"
select select "Microsoft 365"
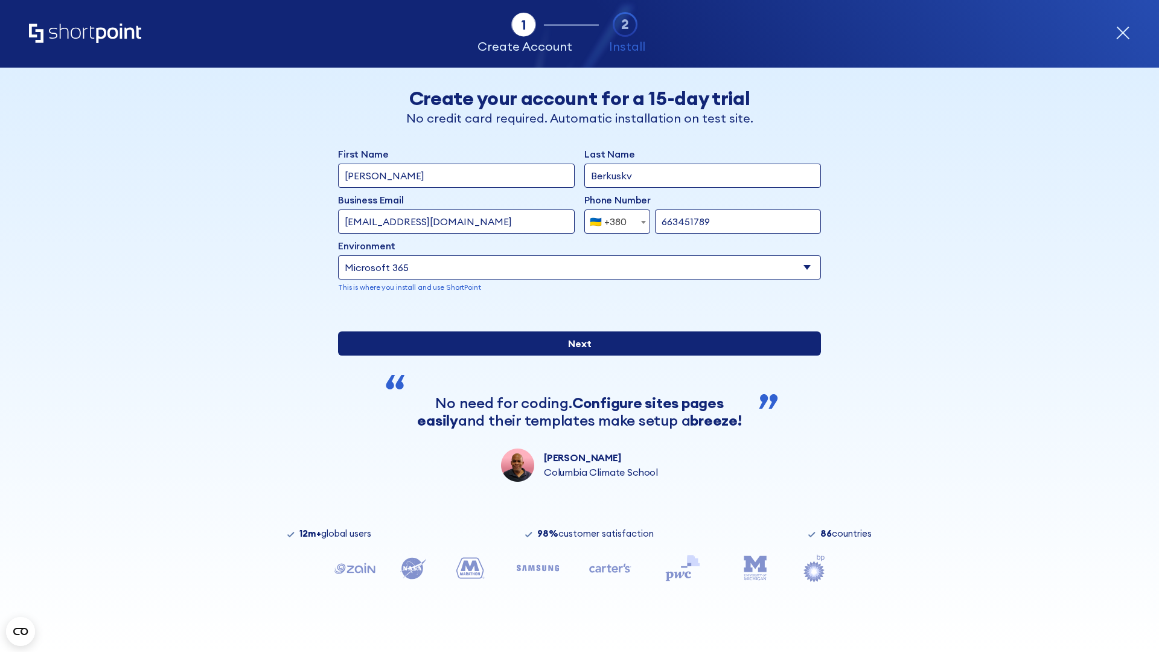
type input "663451789"
click at [575, 356] on input "Next" at bounding box center [579, 343] width 483 height 24
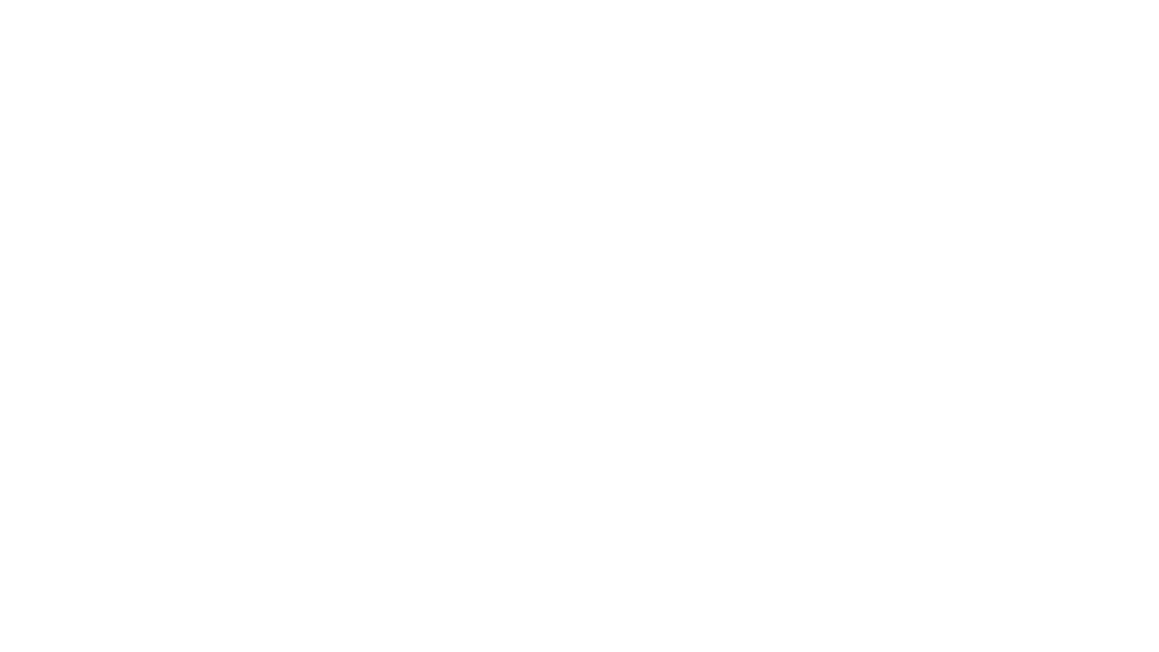
select select "+380"
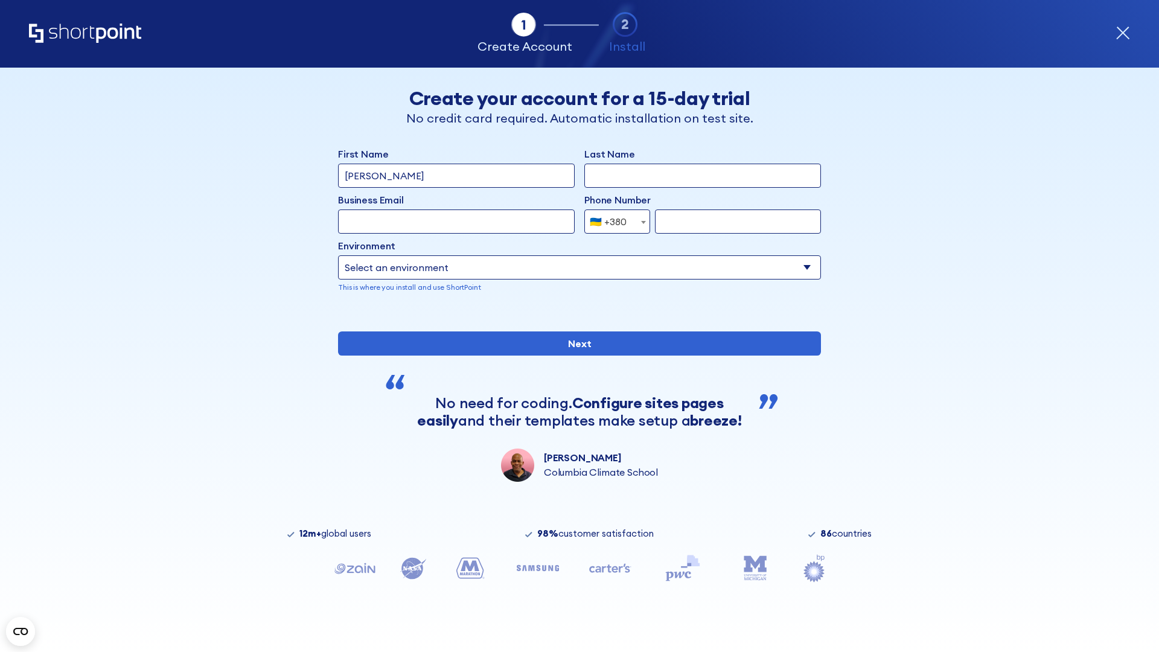
type input "[PERSON_NAME]"
type input "Berkuskv"
type input "[EMAIL_ADDRESS][DOMAIN_NAME]"
click at [613, 222] on div "🇺🇦 +380" at bounding box center [608, 221] width 37 height 24
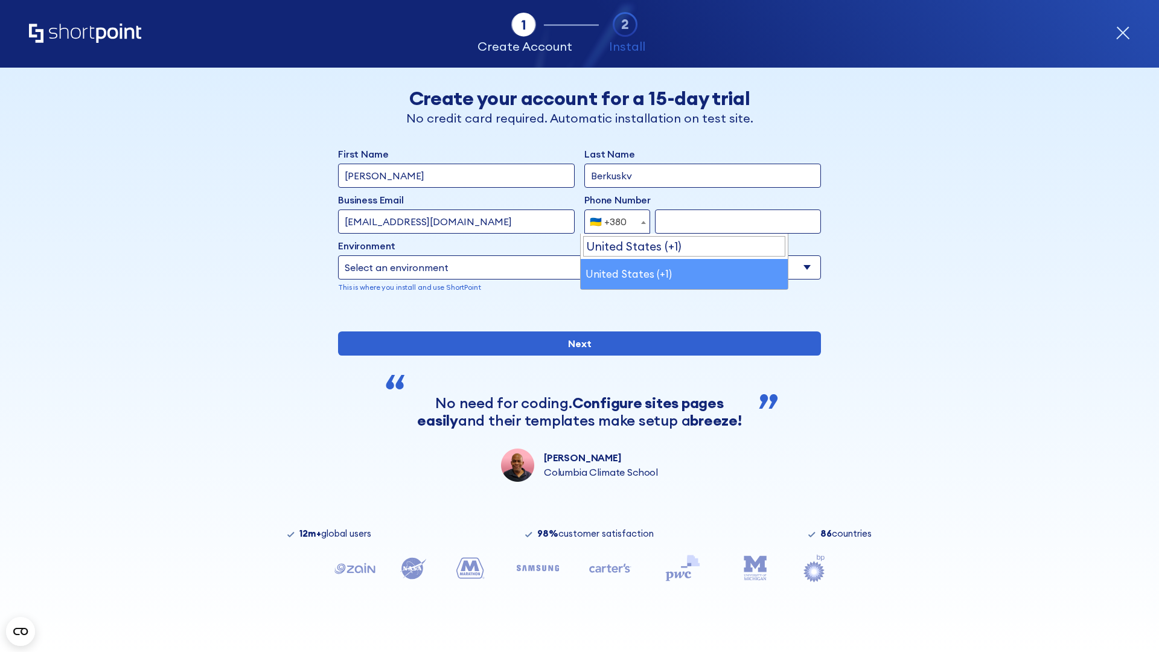
select select "+1"
type input "2025550123"
select select "Microsoft 365"
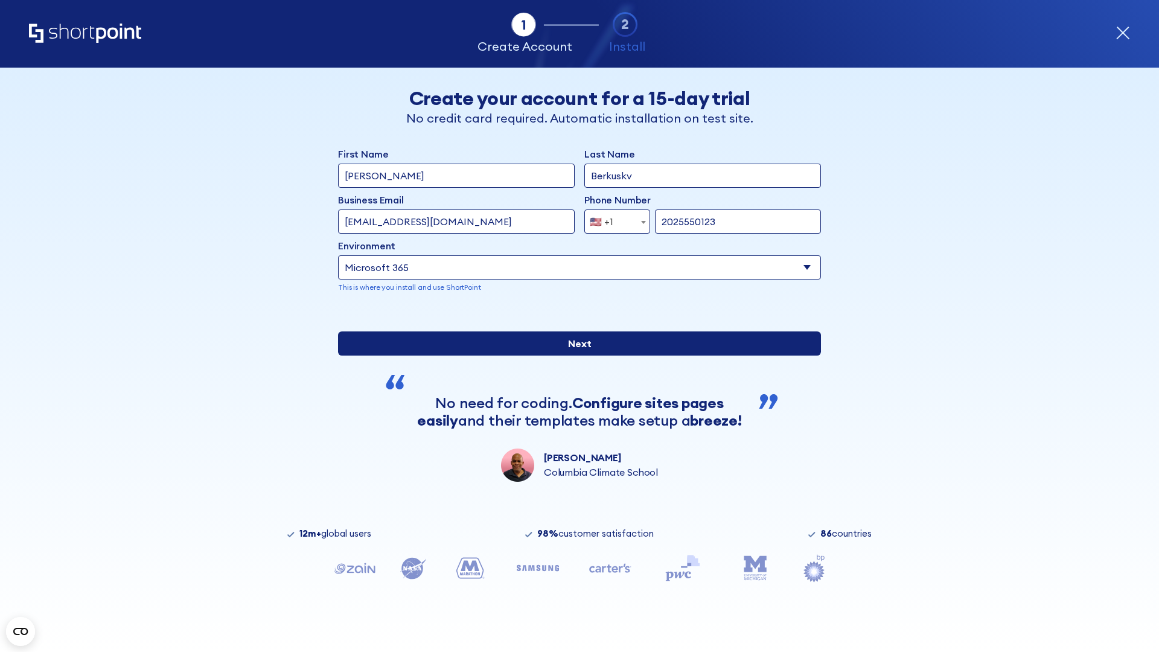
type input "2025550123"
click at [575, 356] on input "Next" at bounding box center [579, 343] width 483 height 24
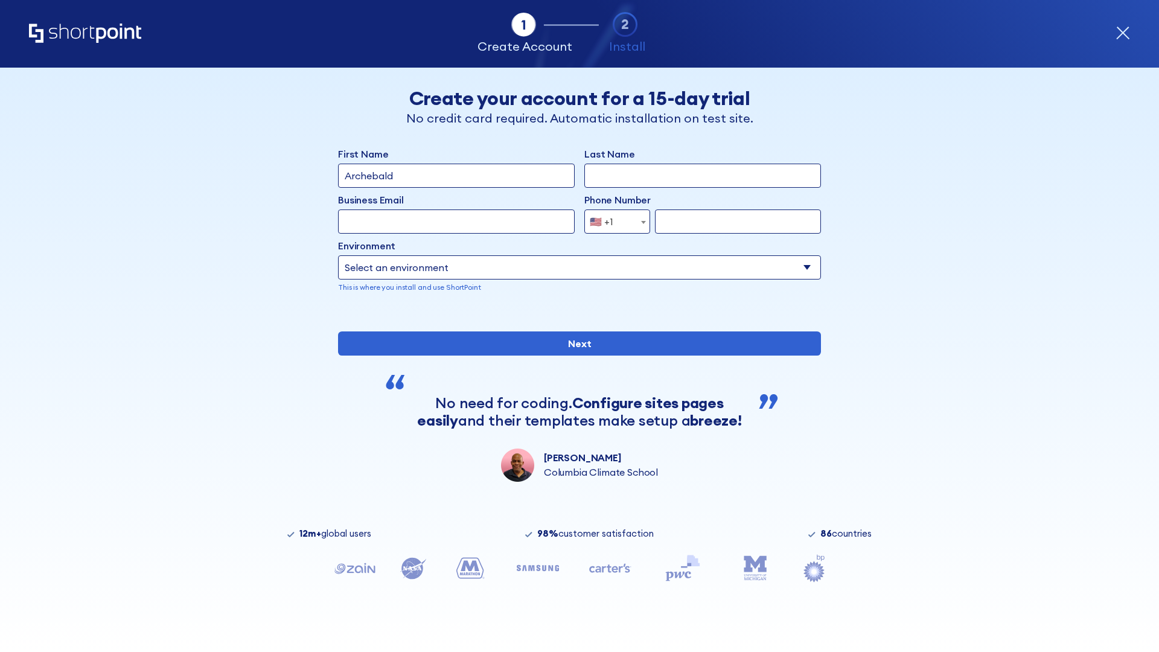
type input "Archebald"
type input "Berkuskv"
type input "[EMAIL_ADDRESS][DOMAIN_NAME]"
type input "2125556789"
select select "SharePoint 2019 (On-Premise)"
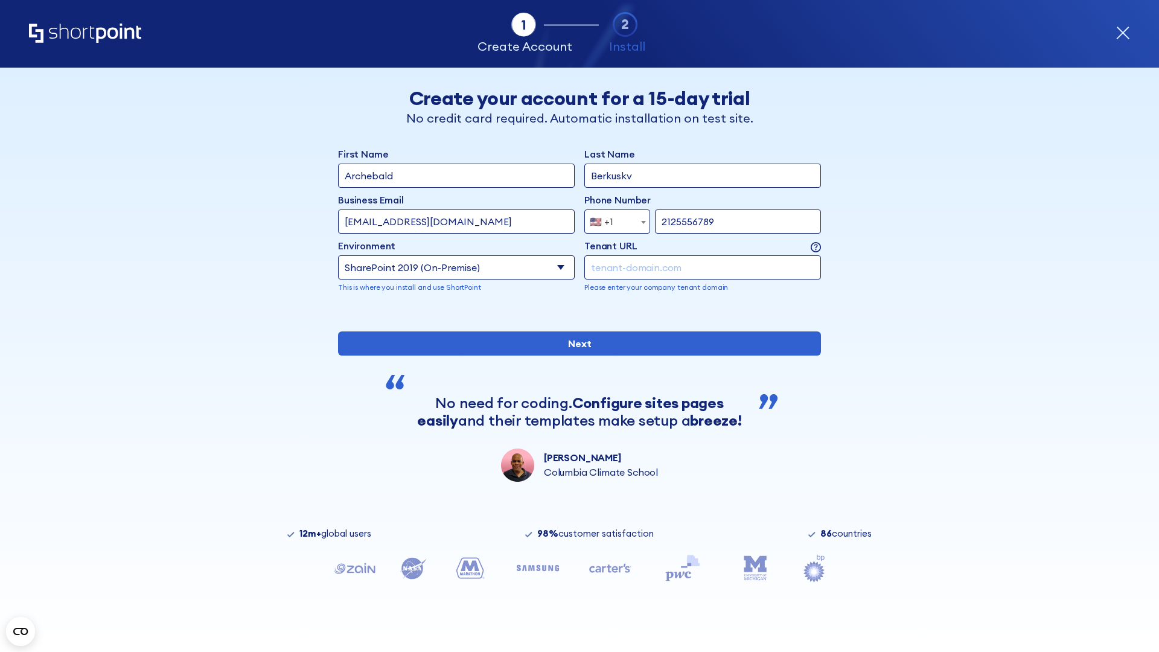
type input "2125556789"
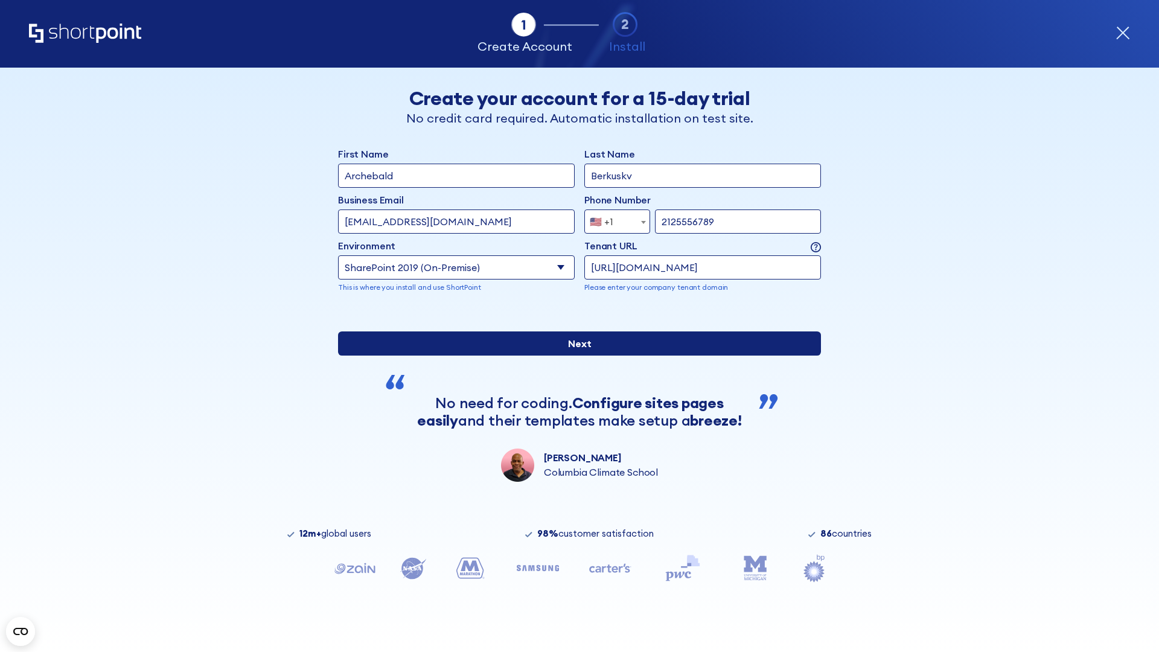
type input "[URL][DOMAIN_NAME]"
click at [575, 356] on input "Next" at bounding box center [579, 343] width 483 height 24
